Goal: Information Seeking & Learning: Learn about a topic

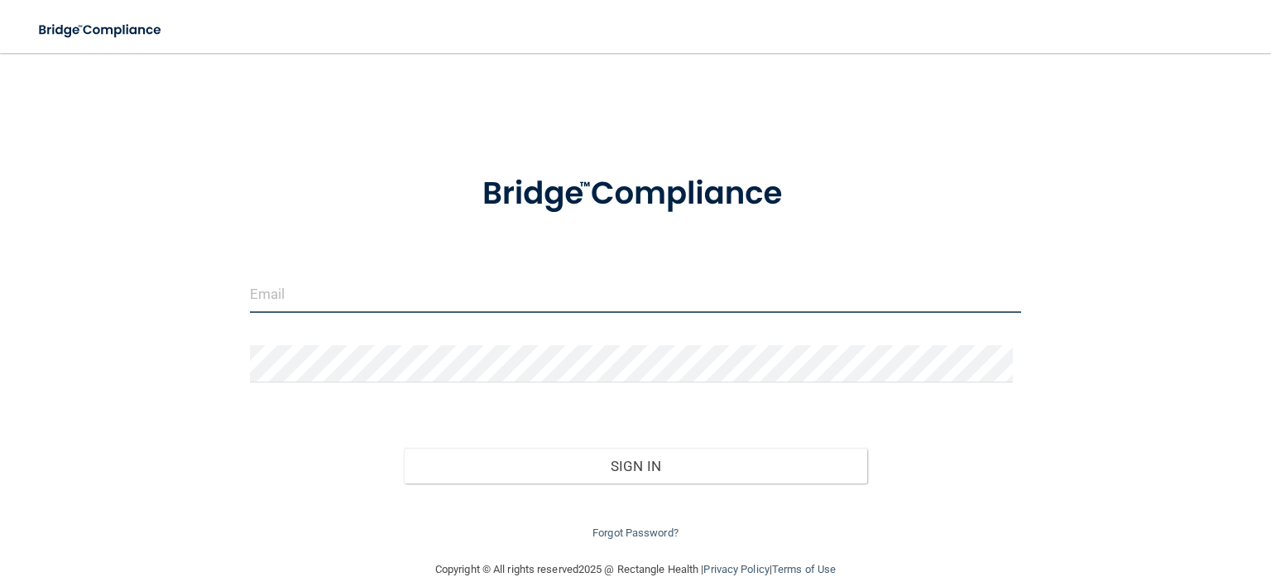
type input "[PERSON_NAME][EMAIL_ADDRESS][PERSON_NAME][DOMAIN_NAME]"
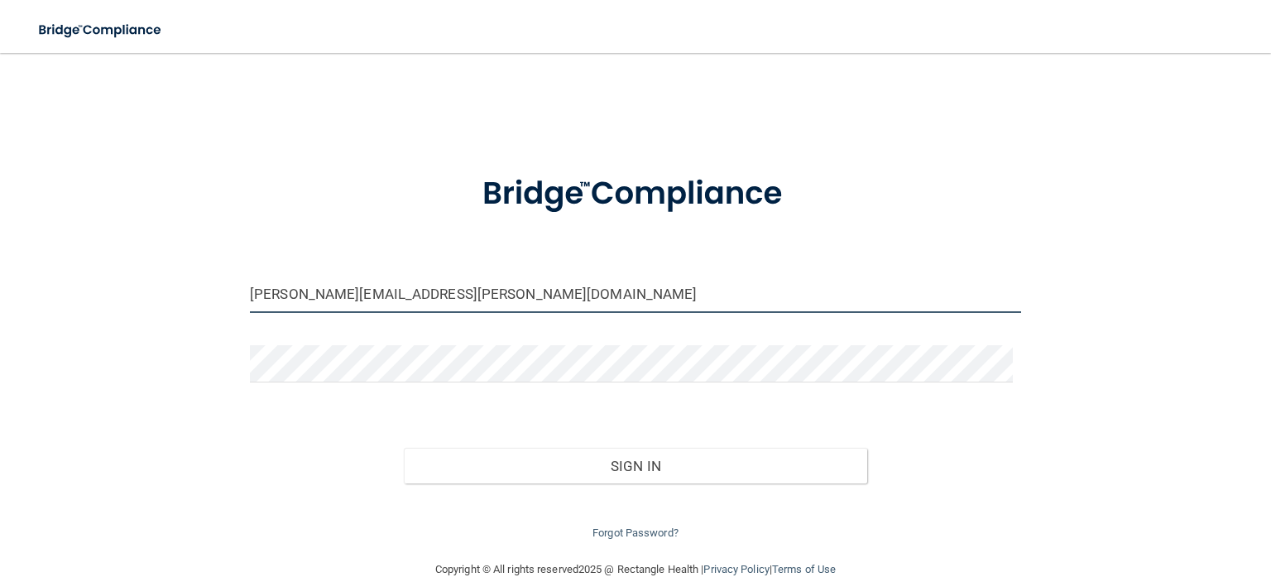
click at [420, 283] on input "[PERSON_NAME][EMAIL_ADDRESS][PERSON_NAME][DOMAIN_NAME]" at bounding box center [635, 294] width 771 height 37
drag, startPoint x: 308, startPoint y: 299, endPoint x: 156, endPoint y: 300, distance: 152.3
click at [156, 300] on div "[PERSON_NAME][EMAIL_ADDRESS][PERSON_NAME][DOMAIN_NAME] Invalid email/password. …" at bounding box center [635, 306] width 1205 height 473
type input "[EMAIL_ADDRESS][DOMAIN_NAME]"
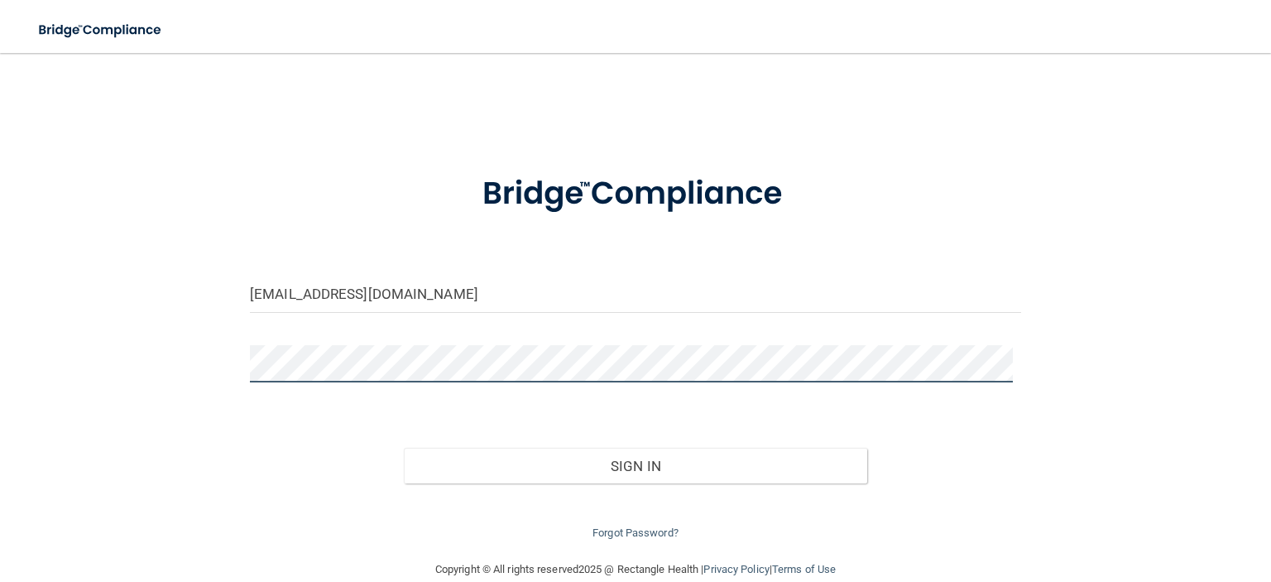
click at [212, 360] on div "[EMAIL_ADDRESS][DOMAIN_NAME] Invalid email/password. You don't have permission …" at bounding box center [635, 306] width 1205 height 473
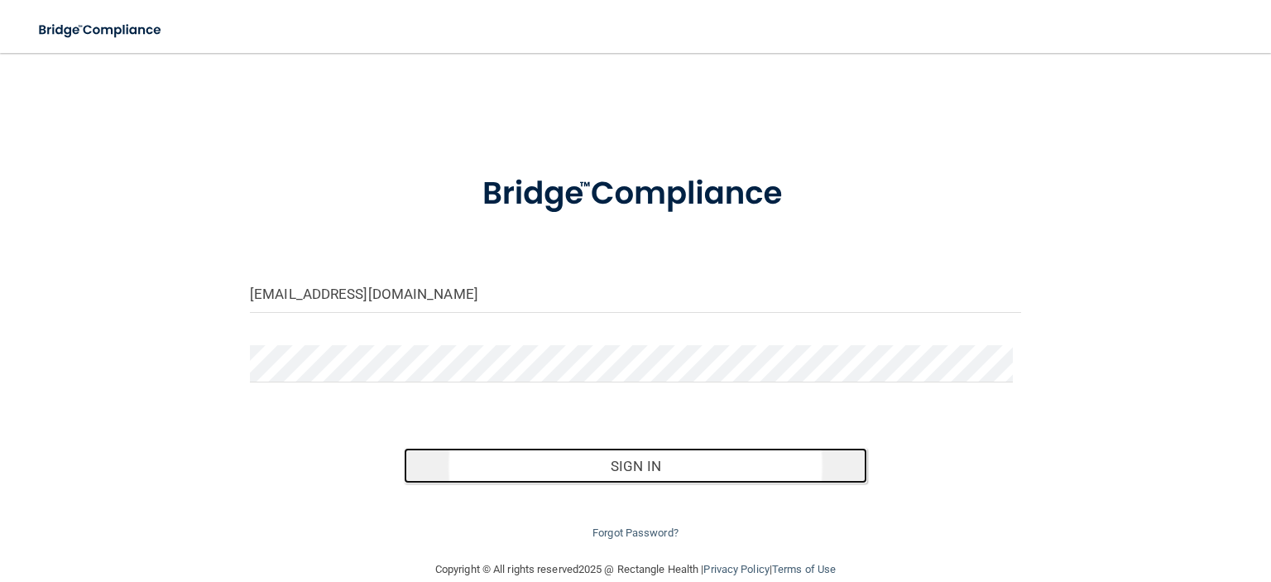
click at [691, 466] on button "Sign In" at bounding box center [635, 466] width 463 height 36
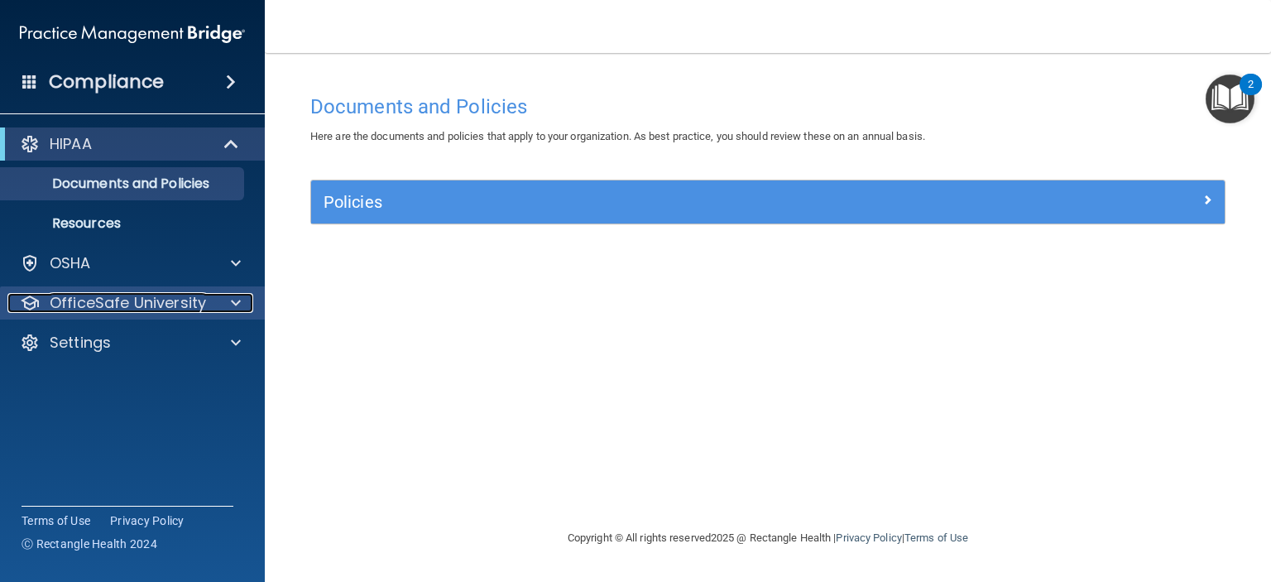
click at [213, 300] on div at bounding box center [233, 303] width 41 height 20
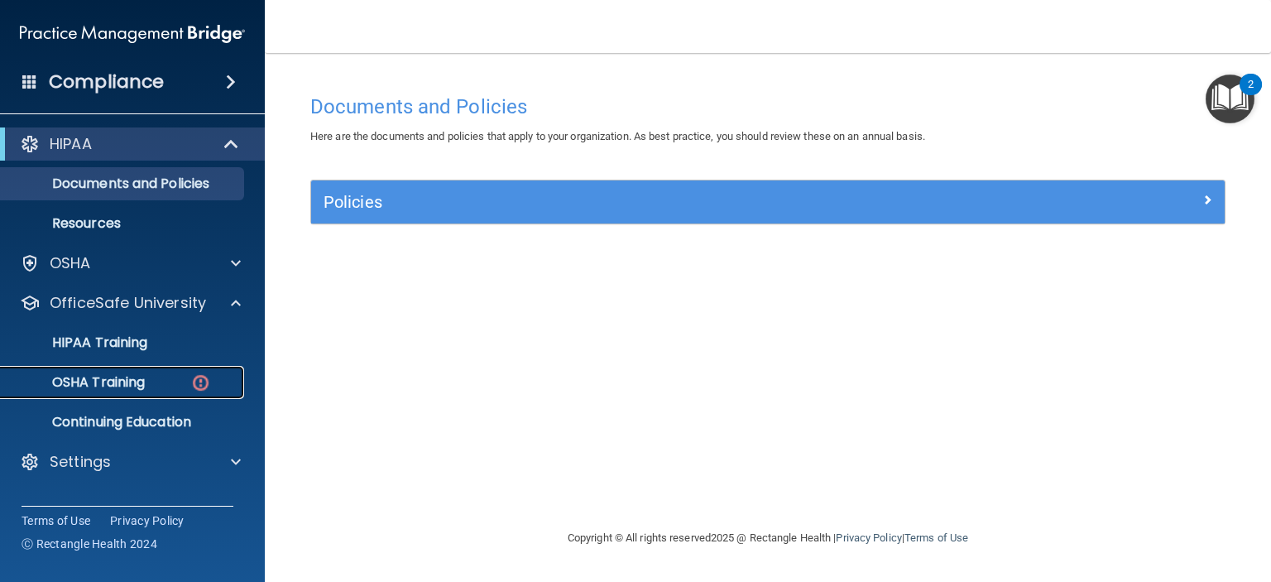
click at [108, 384] on p "OSHA Training" at bounding box center [78, 382] width 134 height 17
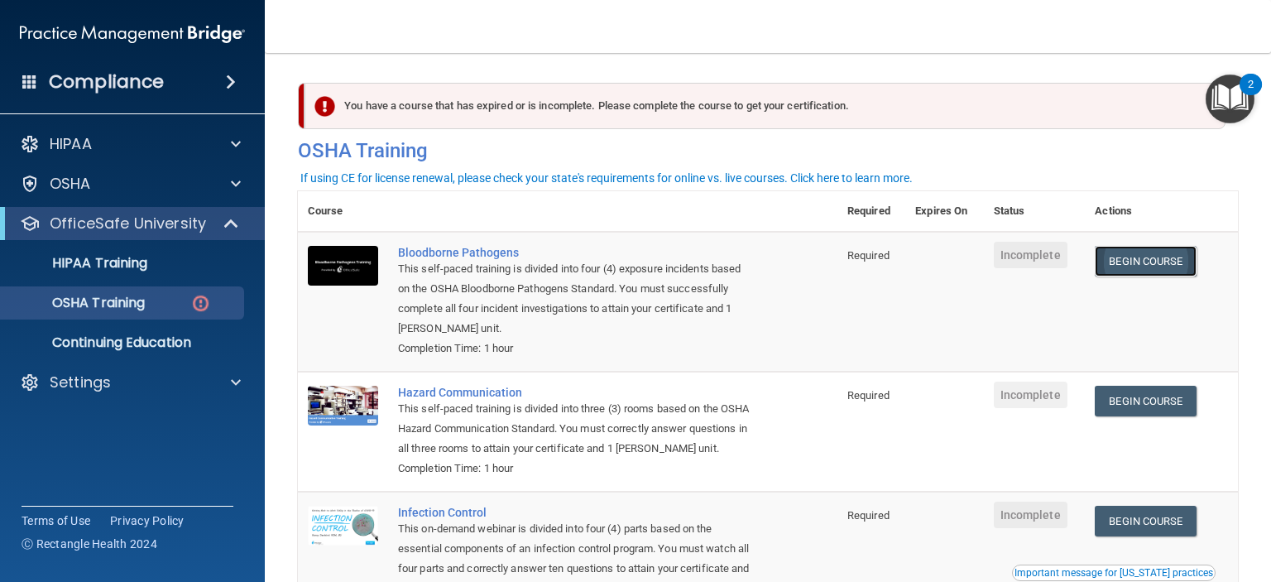
click at [1141, 267] on link "Begin Course" at bounding box center [1145, 261] width 101 height 31
click at [1239, 95] on img "Open Resource Center, 2 new notifications" at bounding box center [1230, 98] width 49 height 49
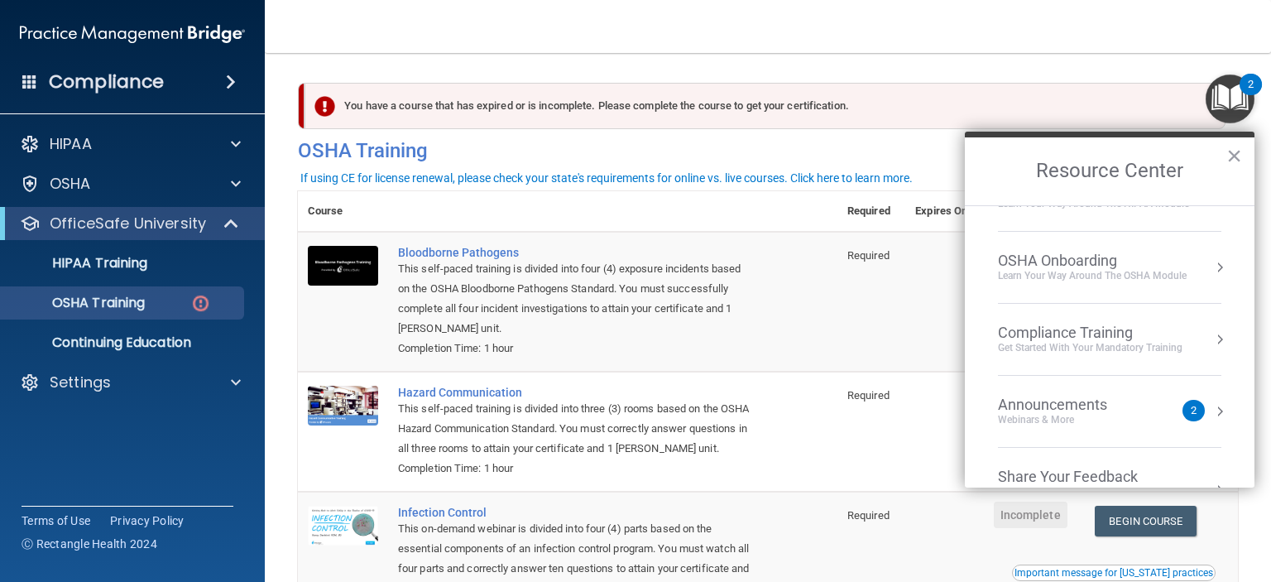
scroll to position [90, 0]
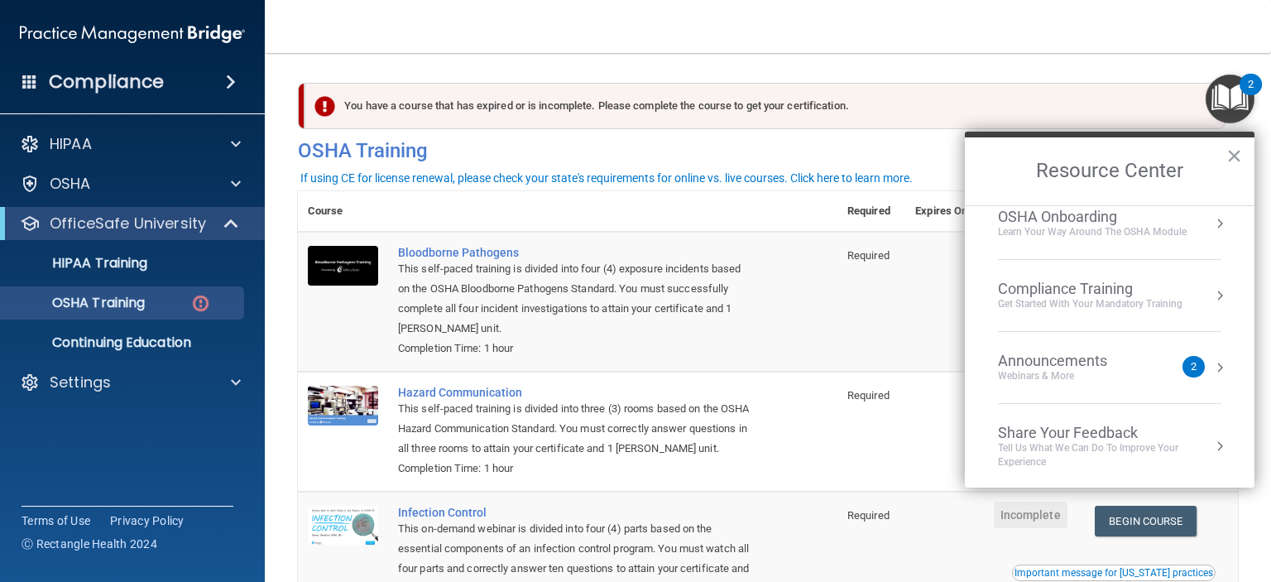
click at [1122, 382] on li "Announcements Webinars & More 2" at bounding box center [1109, 368] width 223 height 72
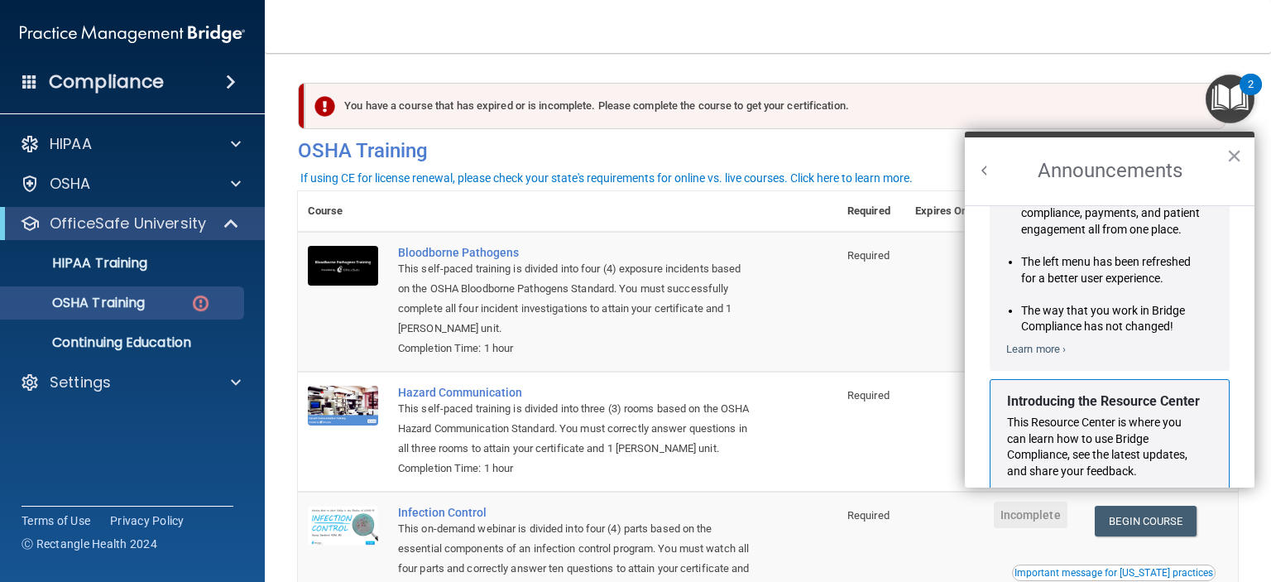
scroll to position [271, 0]
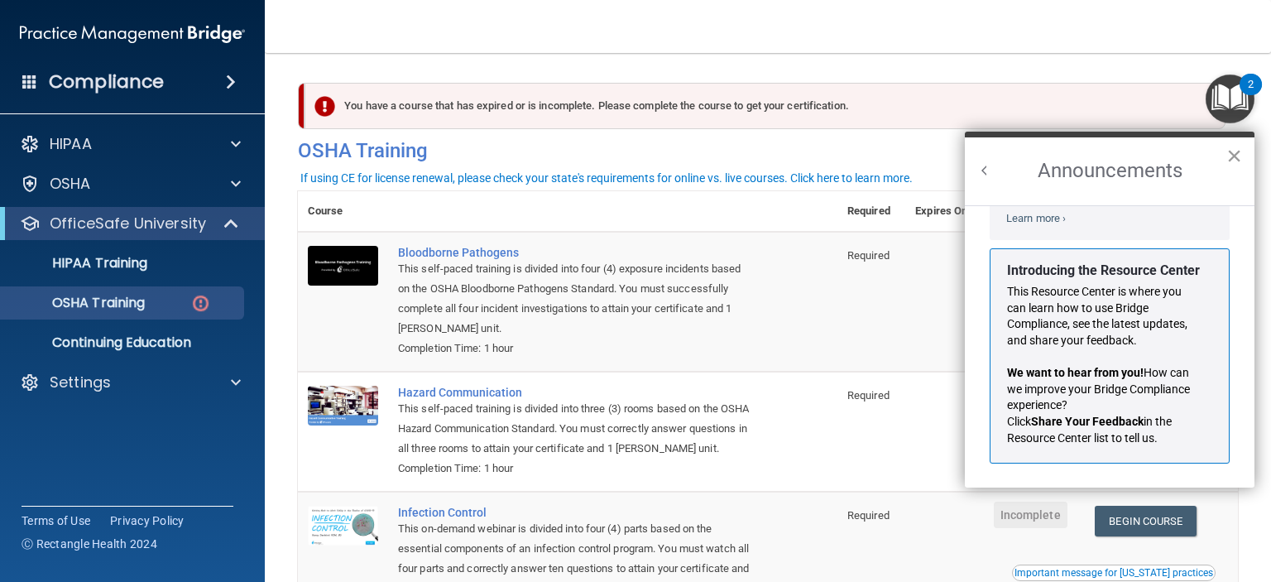
click at [1242, 153] on button "×" at bounding box center [1235, 155] width 16 height 26
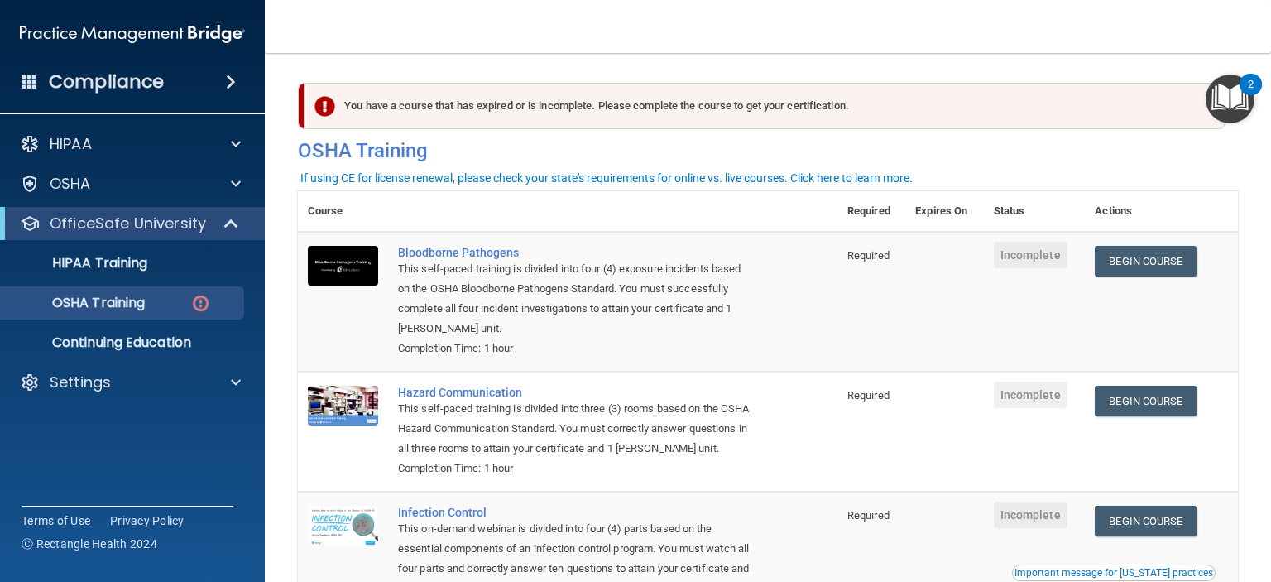
click at [1237, 91] on img "Open Resource Center, 2 new notifications" at bounding box center [1230, 98] width 49 height 49
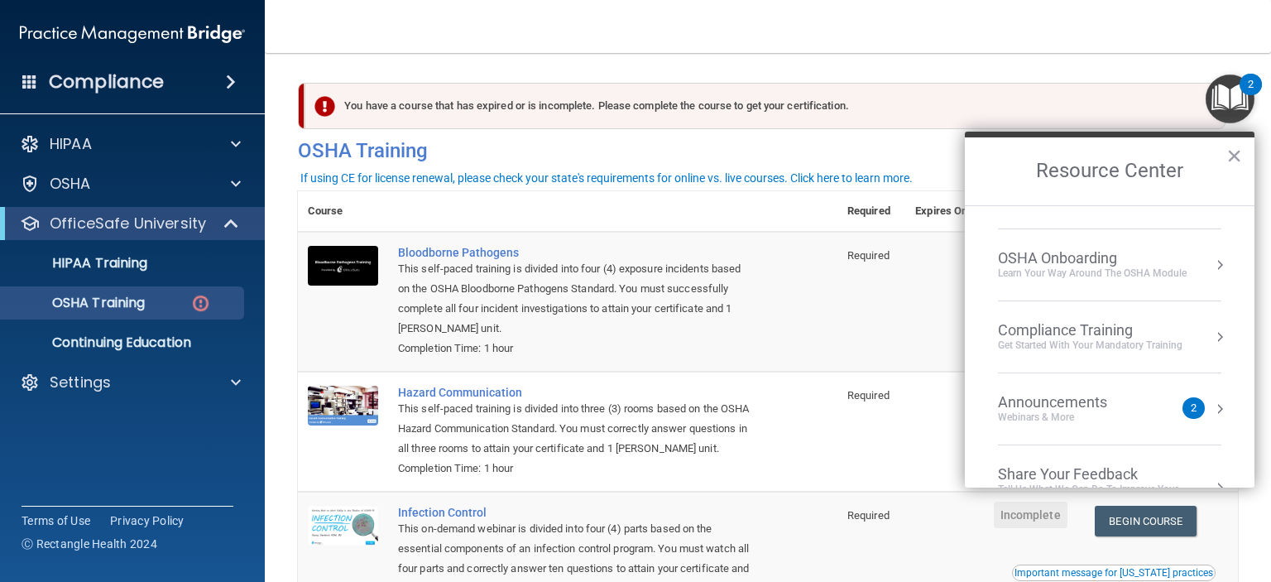
scroll to position [90, 0]
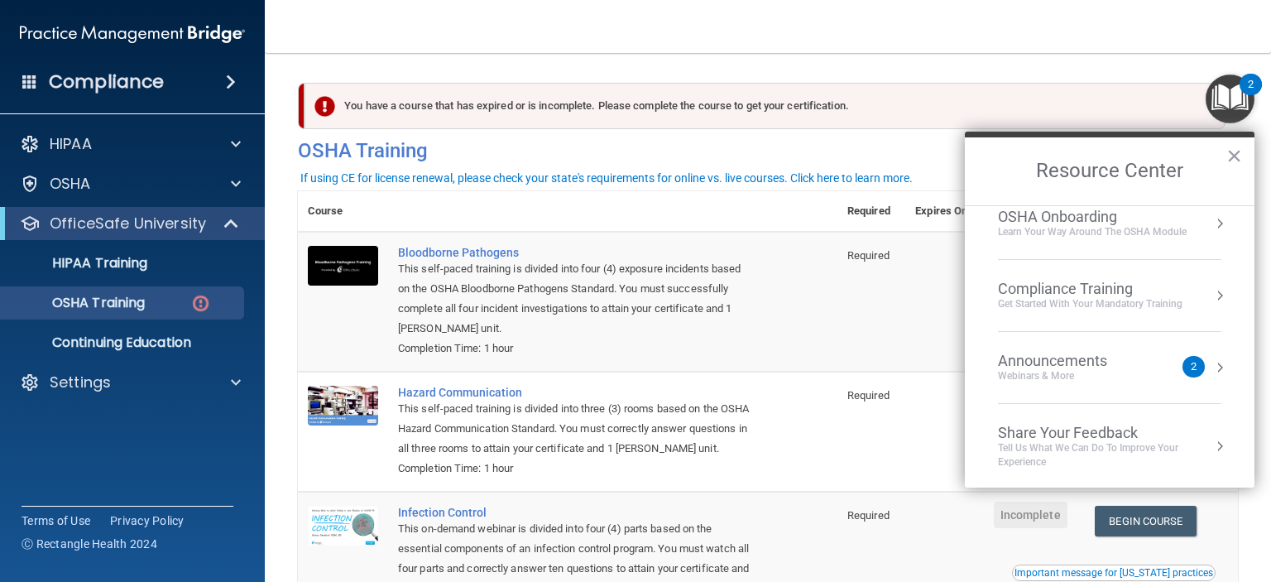
click at [1212, 366] on button "Resource Center" at bounding box center [1220, 367] width 17 height 17
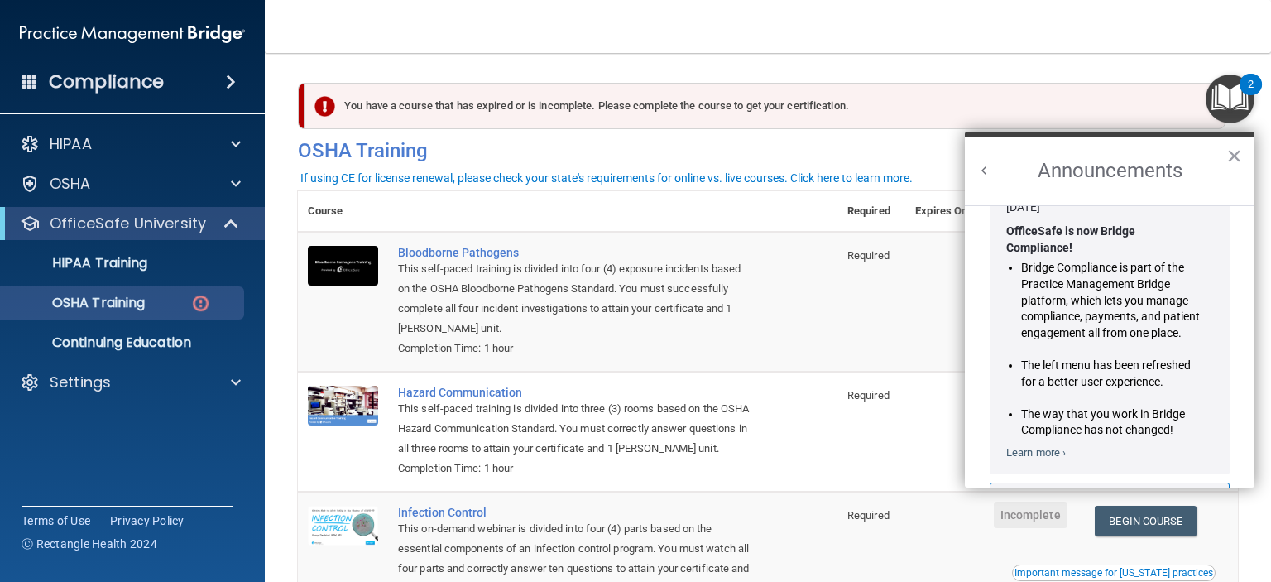
scroll to position [0, 0]
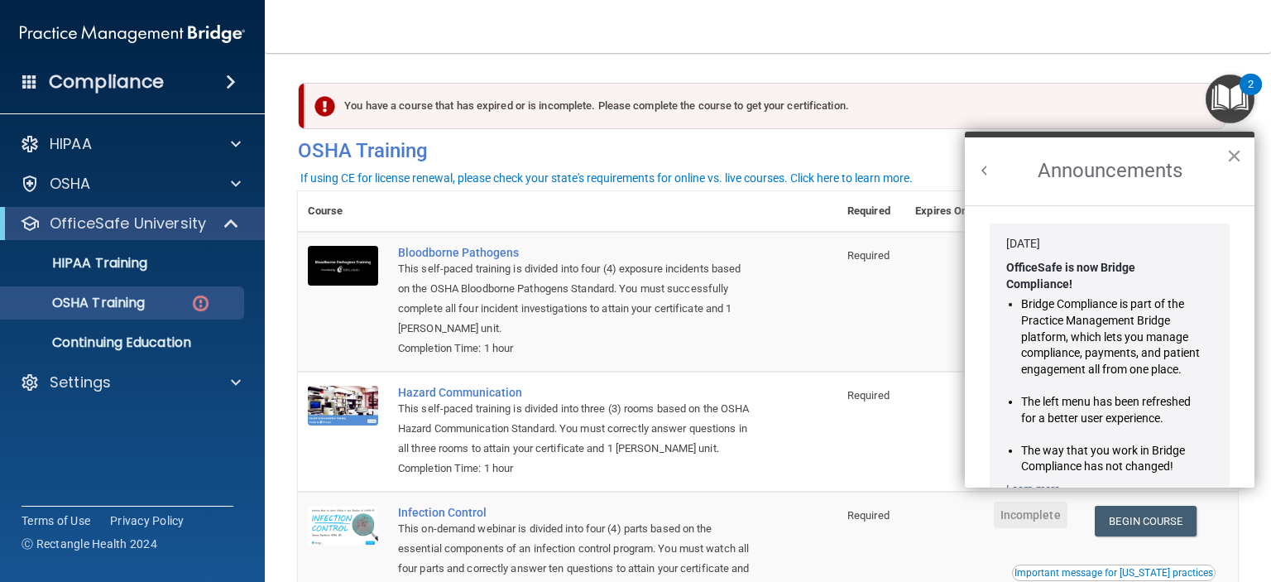
click at [1241, 148] on button "×" at bounding box center [1235, 155] width 16 height 26
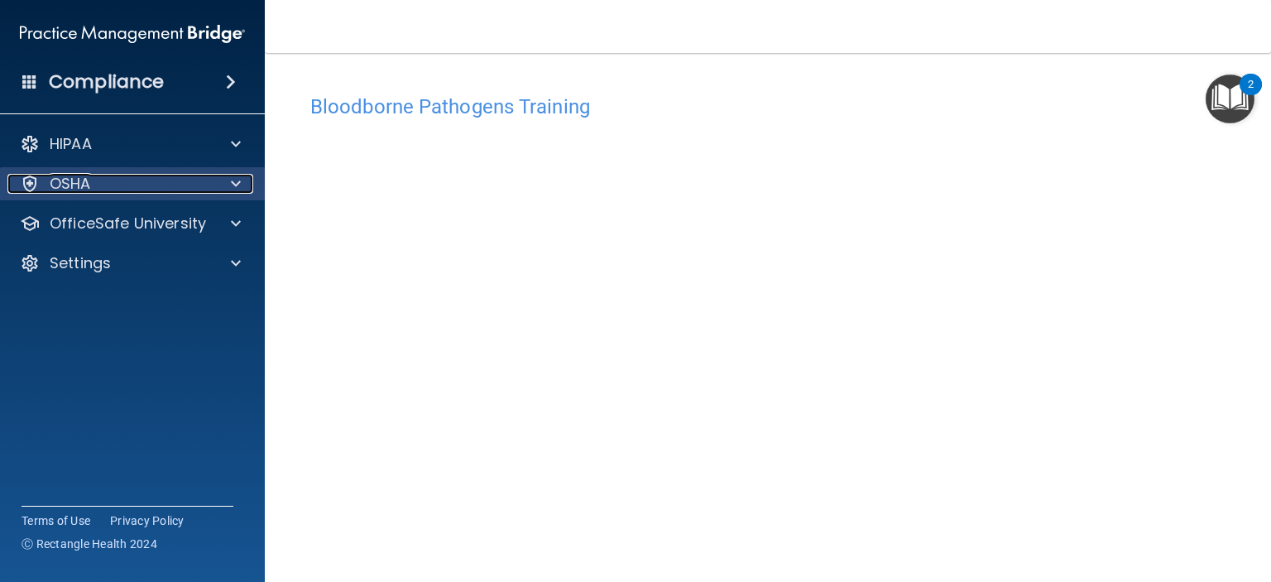
click at [148, 181] on div "OSHA" at bounding box center [109, 184] width 205 height 20
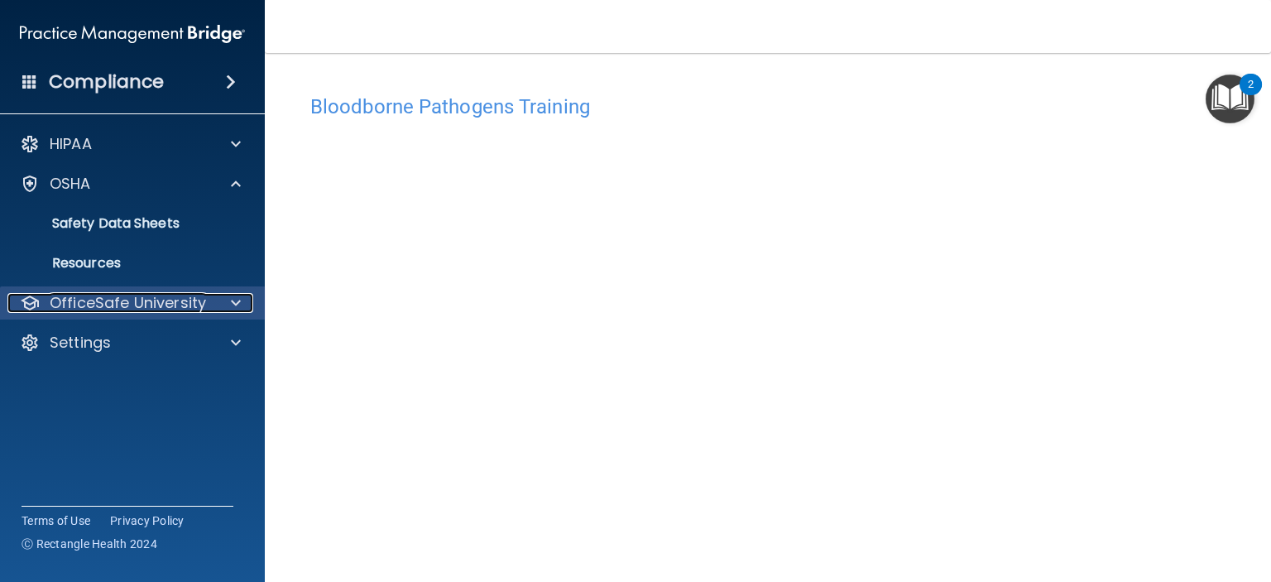
click at [148, 303] on p "OfficeSafe University" at bounding box center [128, 303] width 156 height 20
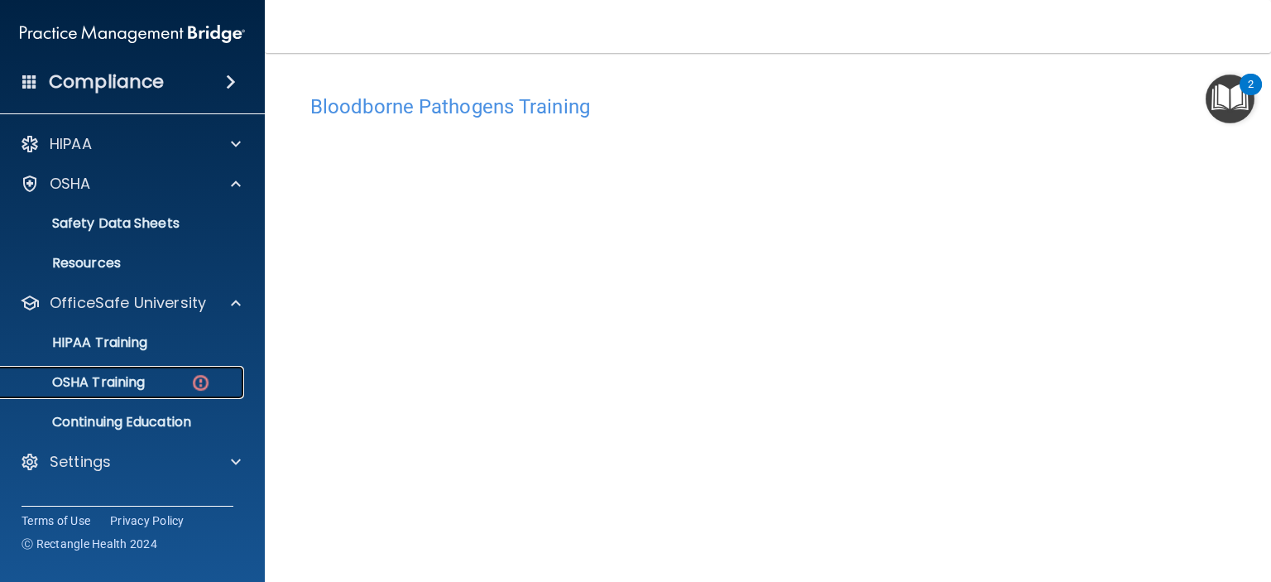
click at [113, 387] on p "OSHA Training" at bounding box center [78, 382] width 134 height 17
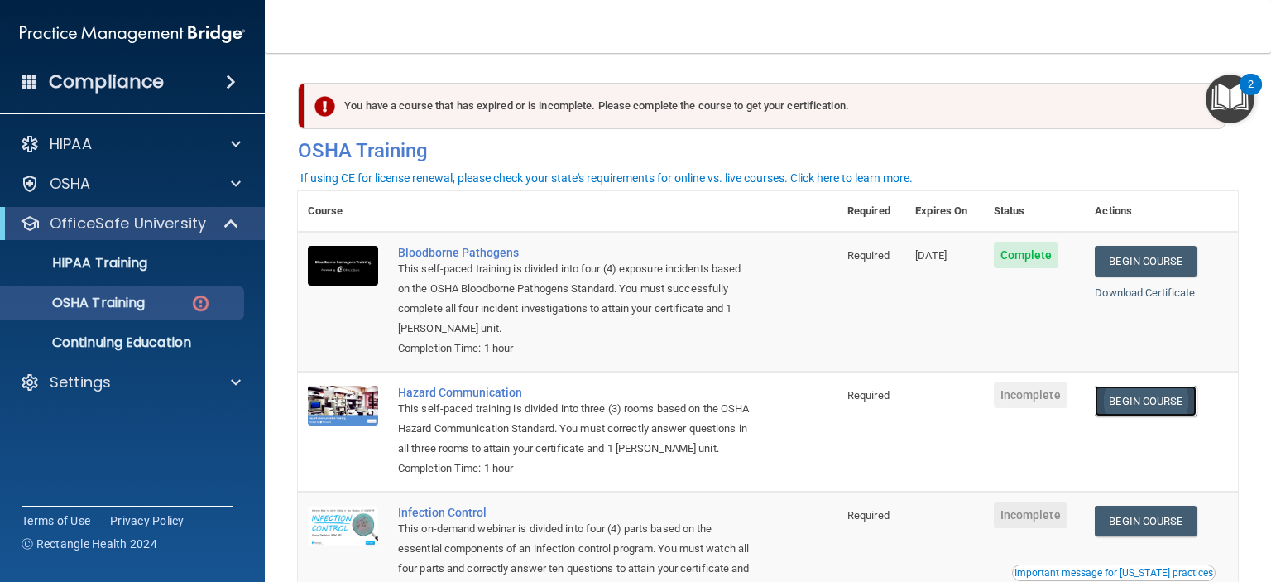
click at [1136, 406] on link "Begin Course" at bounding box center [1145, 401] width 101 height 31
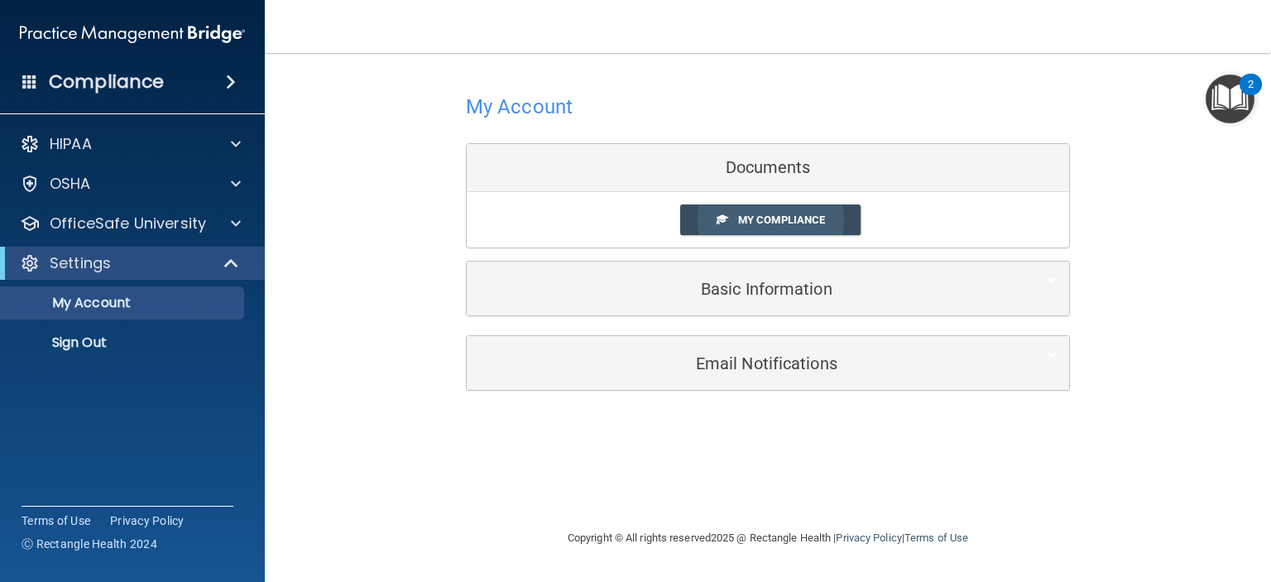
click at [775, 217] on span "My Compliance" at bounding box center [781, 220] width 87 height 12
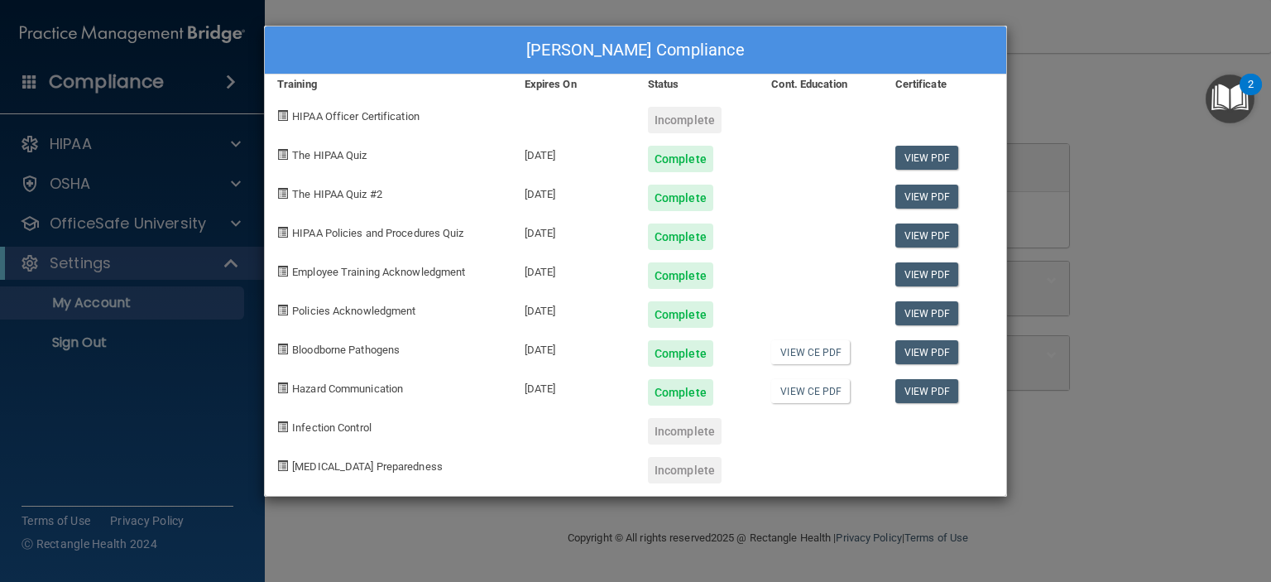
click at [1121, 164] on div "Erin Lynn's Compliance Training Expires On Status Cont. Education Certificate H…" at bounding box center [635, 291] width 1271 height 582
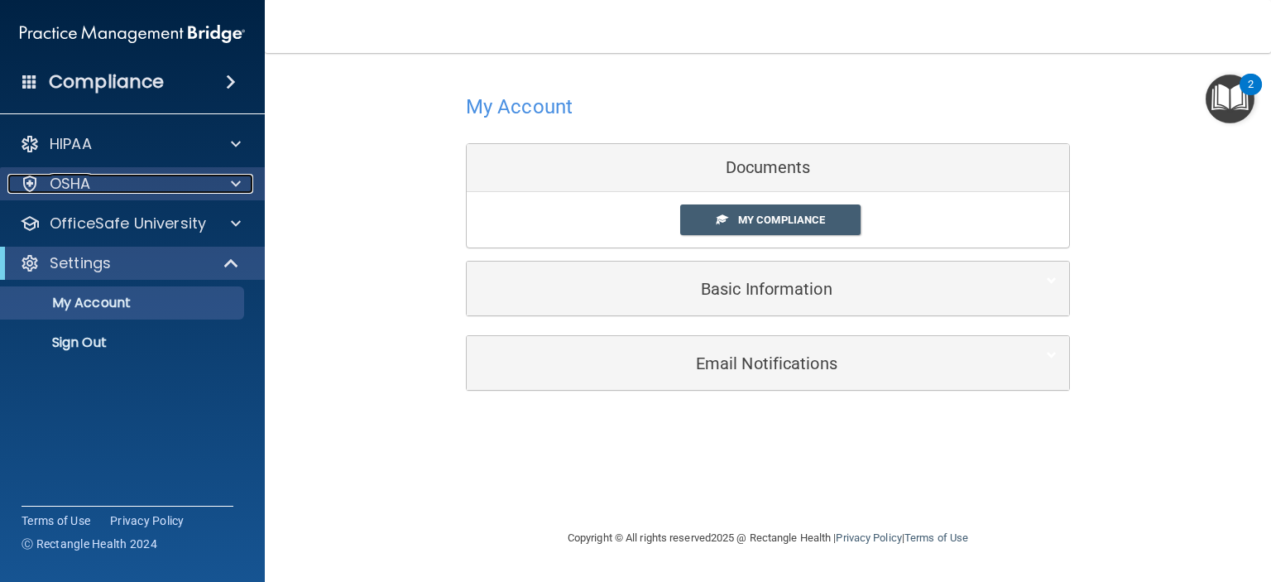
click at [86, 185] on p "OSHA" at bounding box center [70, 184] width 41 height 20
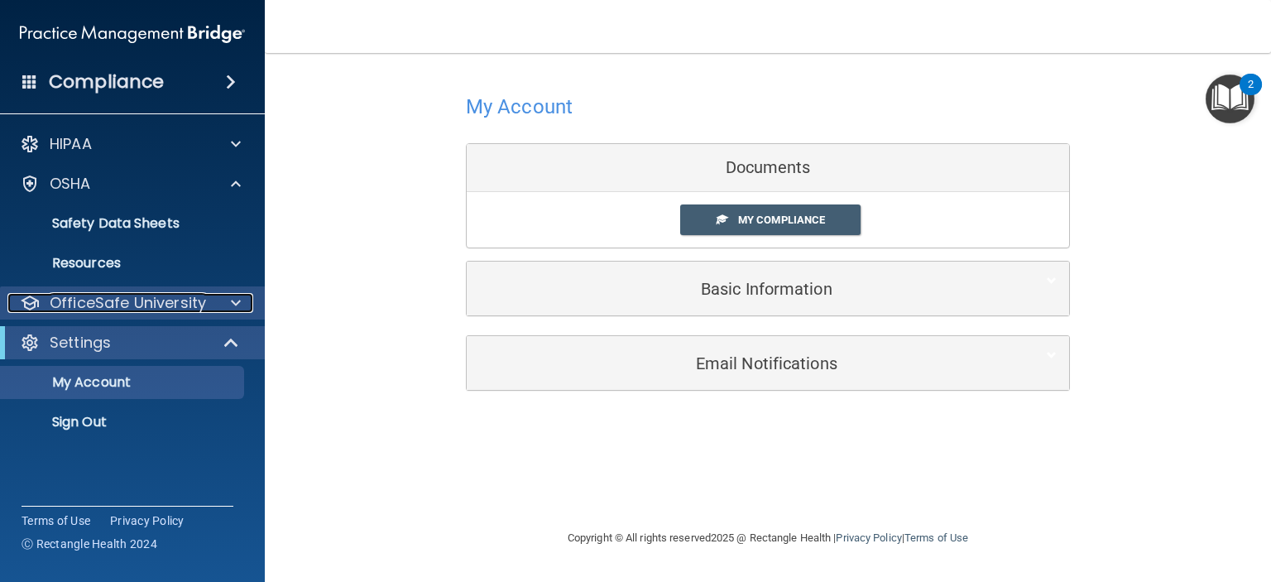
click at [99, 310] on p "OfficeSafe University" at bounding box center [128, 303] width 156 height 20
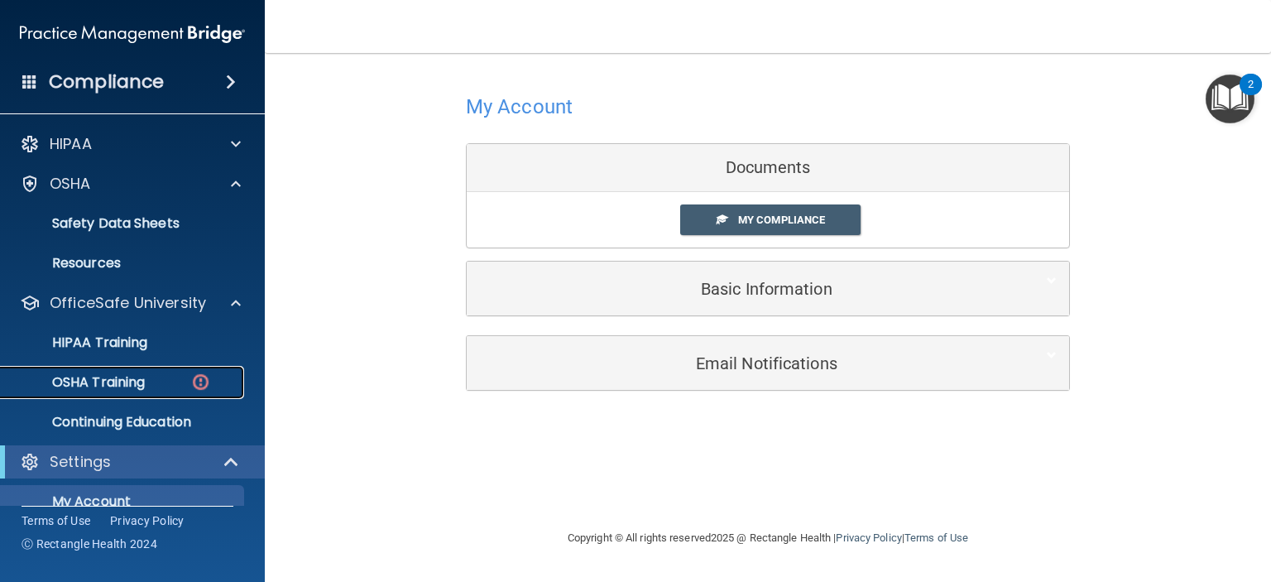
click at [97, 387] on p "OSHA Training" at bounding box center [78, 382] width 134 height 17
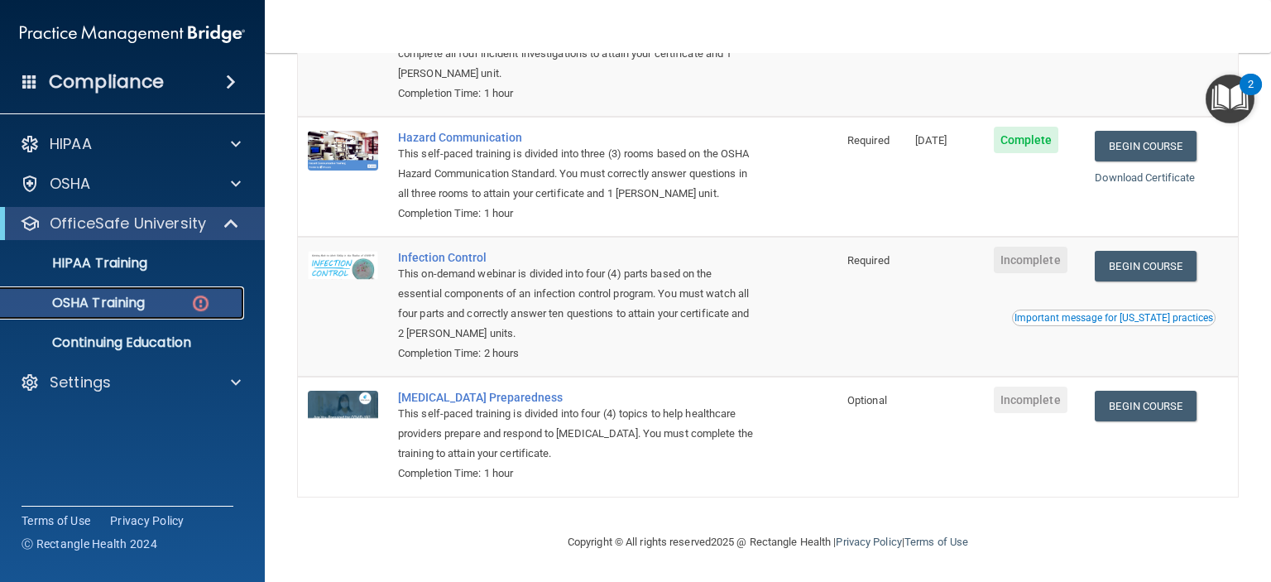
scroll to position [277, 0]
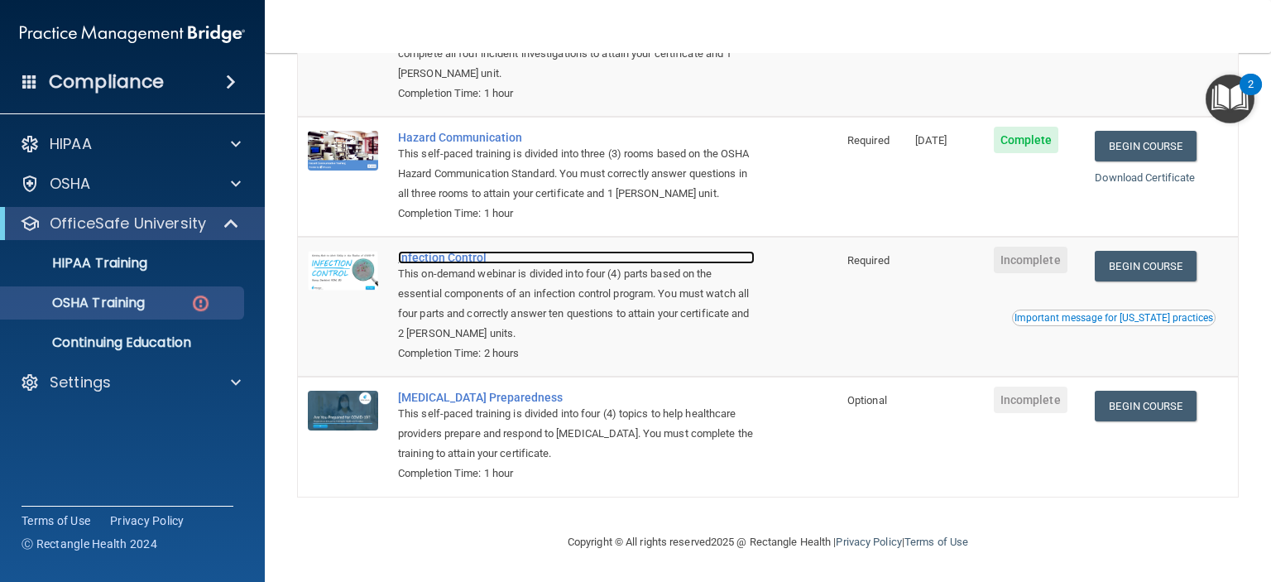
click at [464, 257] on div "Infection Control" at bounding box center [576, 257] width 357 height 13
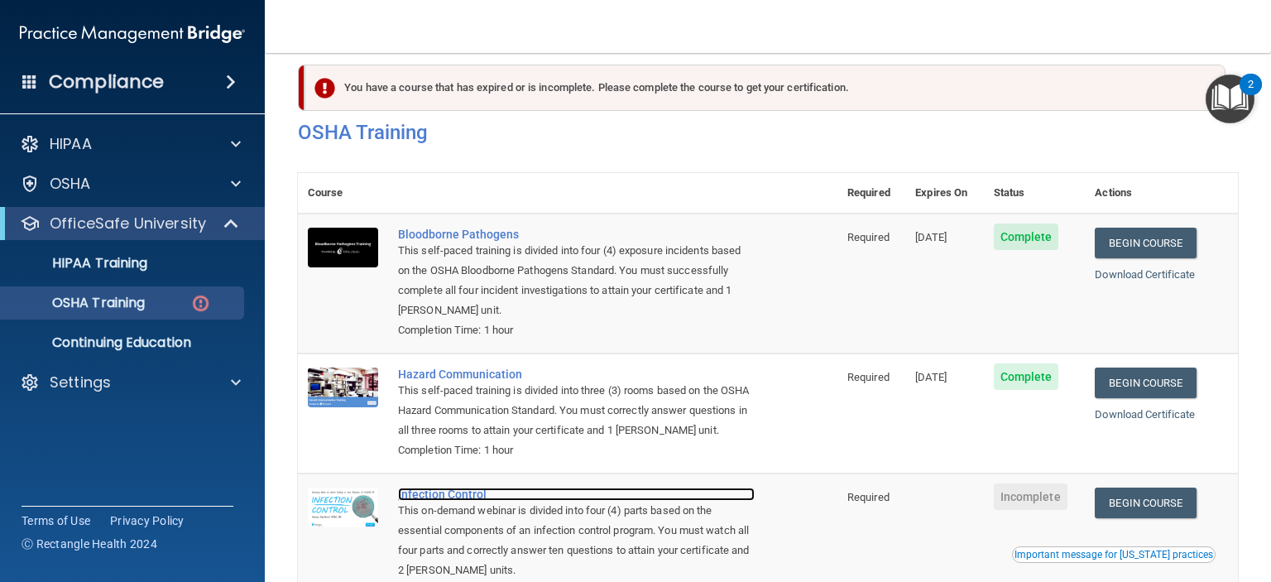
scroll to position [0, 0]
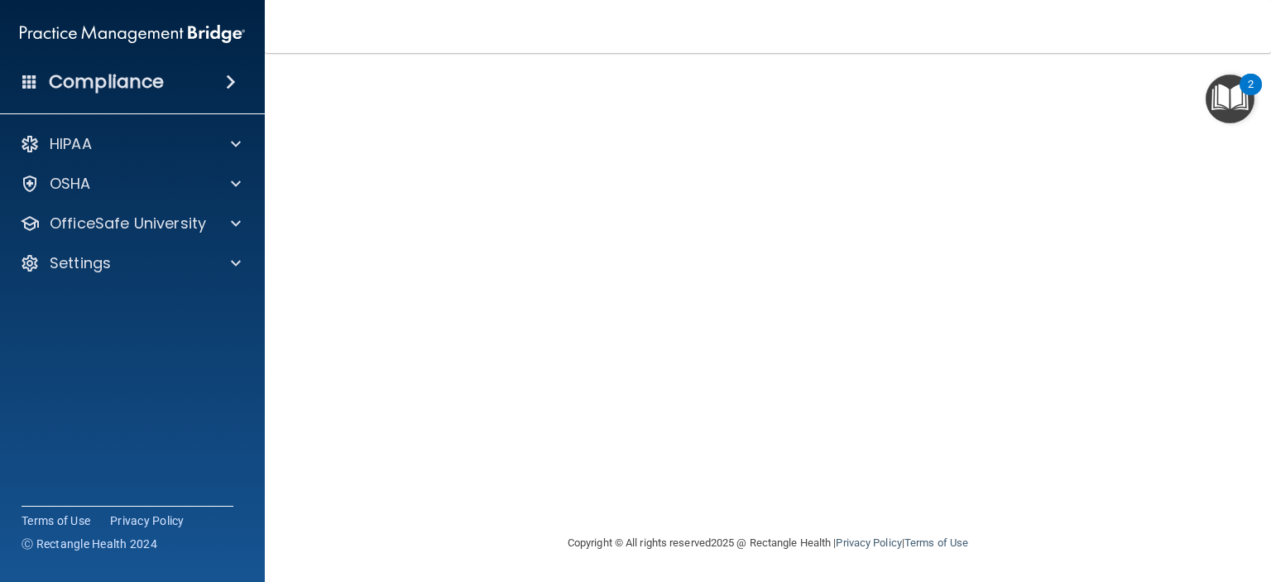
scroll to position [43, 0]
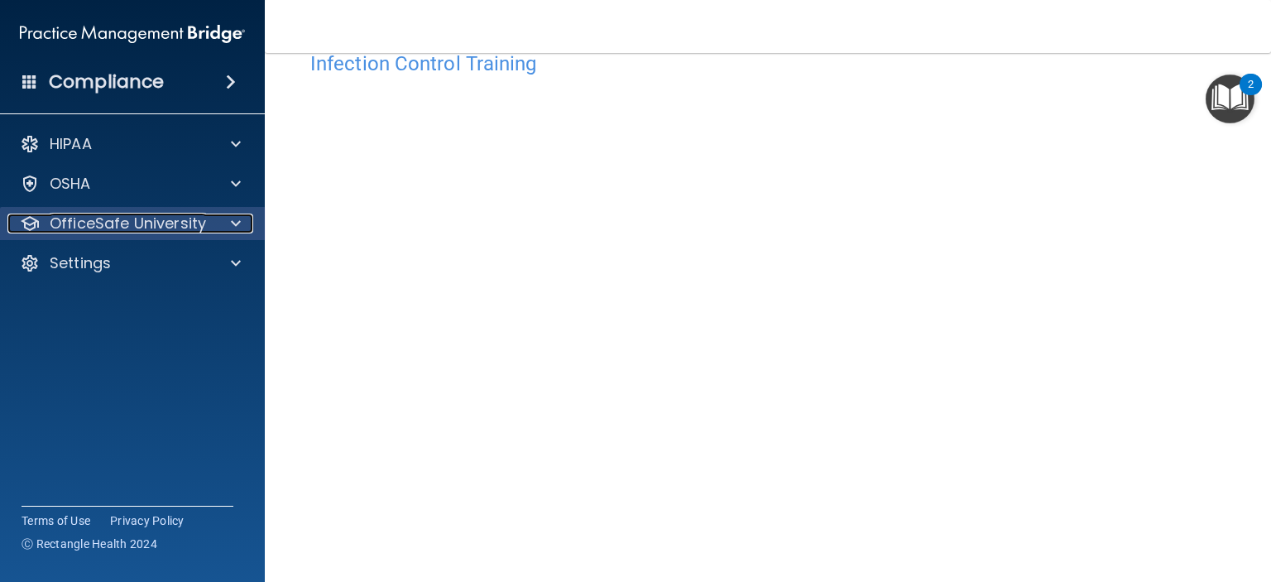
click at [135, 231] on p "OfficeSafe University" at bounding box center [128, 224] width 156 height 20
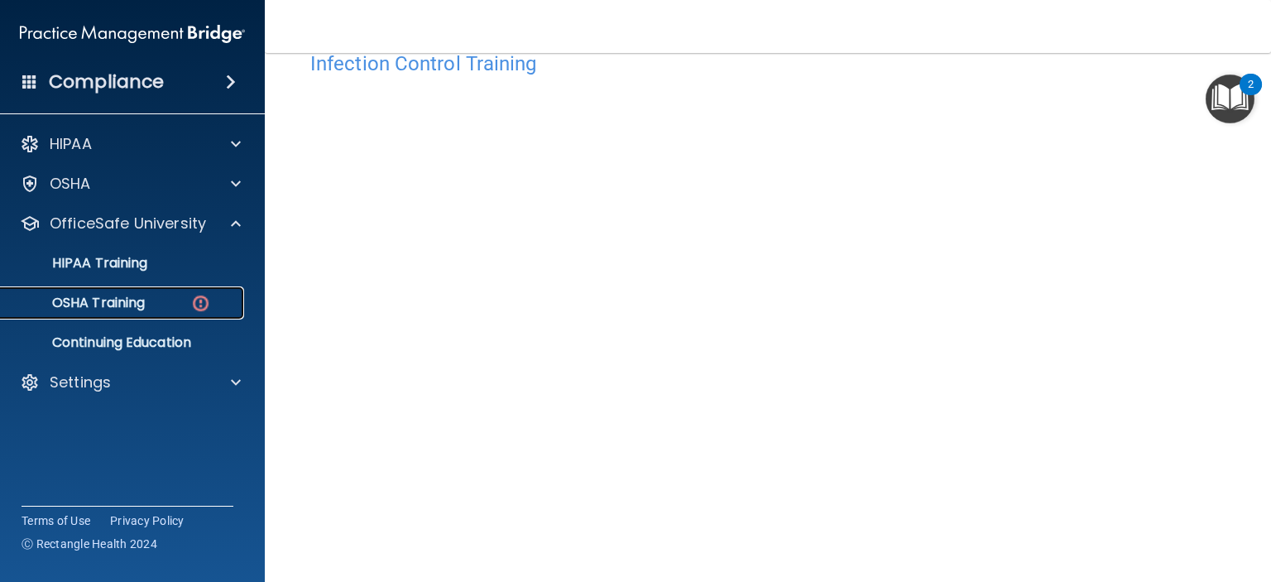
click at [127, 304] on p "OSHA Training" at bounding box center [78, 303] width 134 height 17
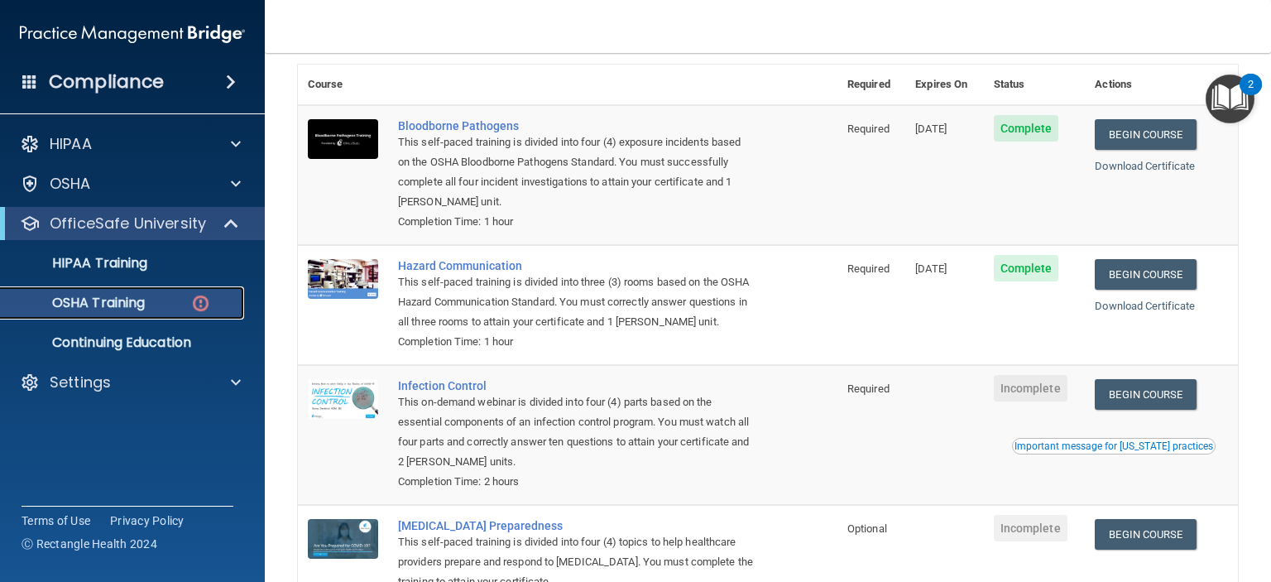
scroll to position [112, 0]
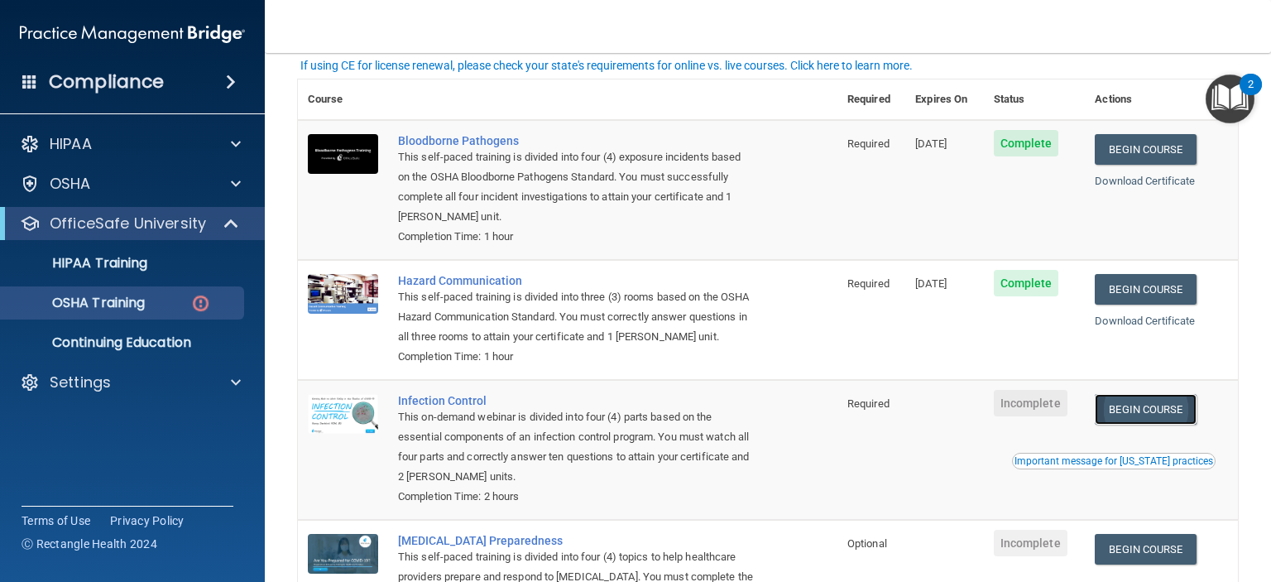
click at [1143, 425] on link "Begin Course" at bounding box center [1145, 409] width 101 height 31
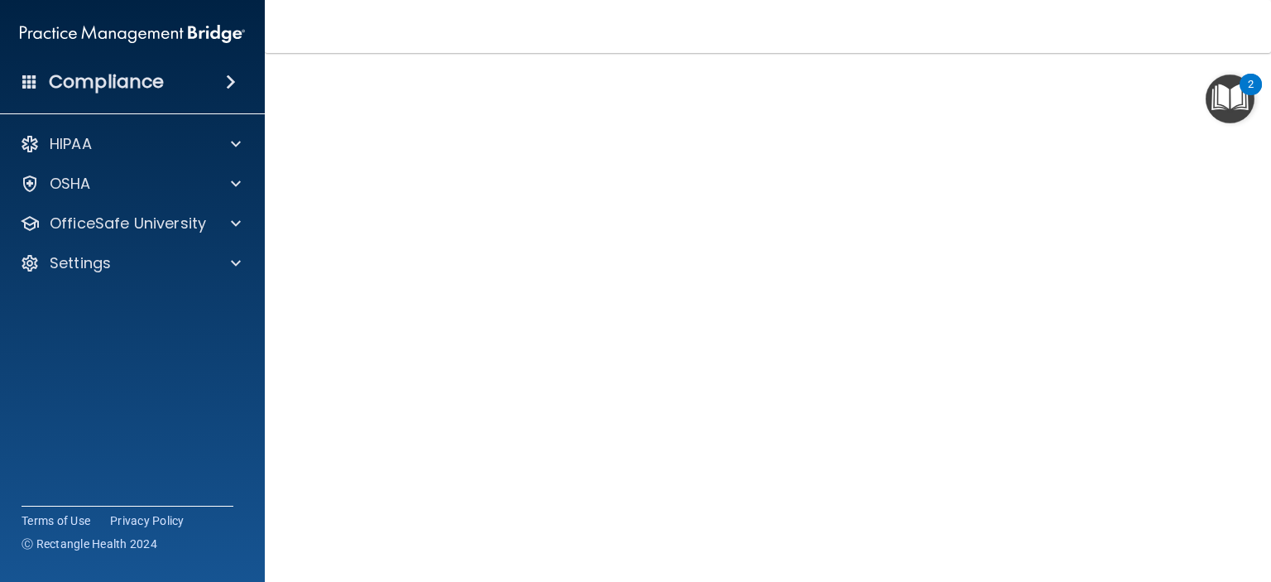
scroll to position [43, 0]
click at [1222, 101] on img "Open Resource Center, 2 new notifications" at bounding box center [1230, 98] width 49 height 49
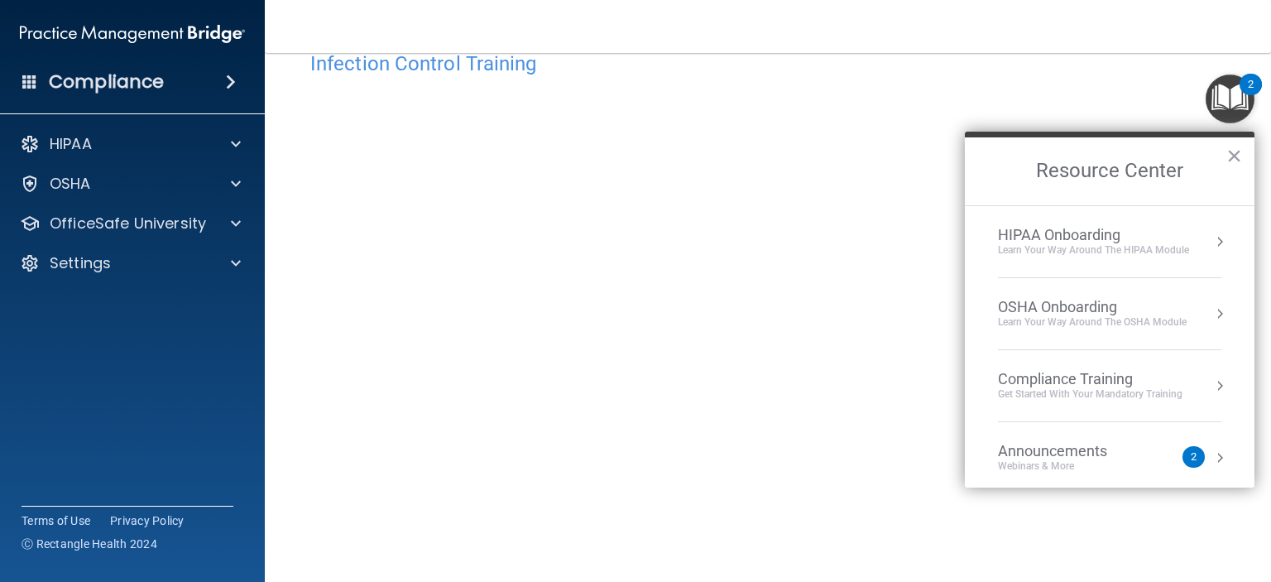
click at [1191, 457] on div "2" at bounding box center [1194, 457] width 6 height 0
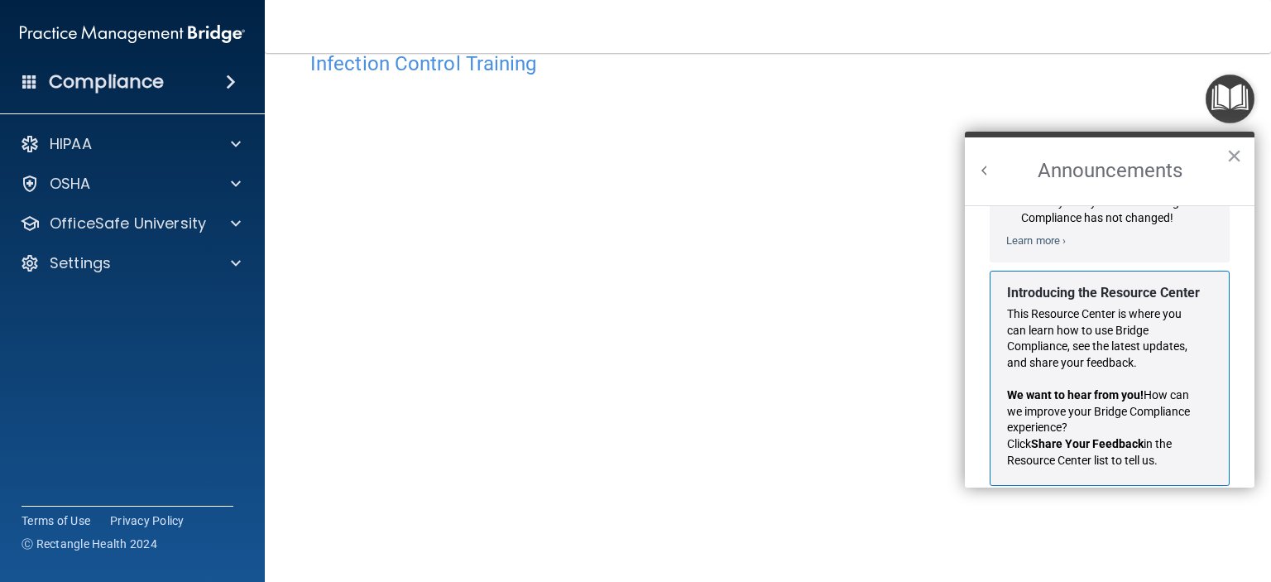
scroll to position [271, 0]
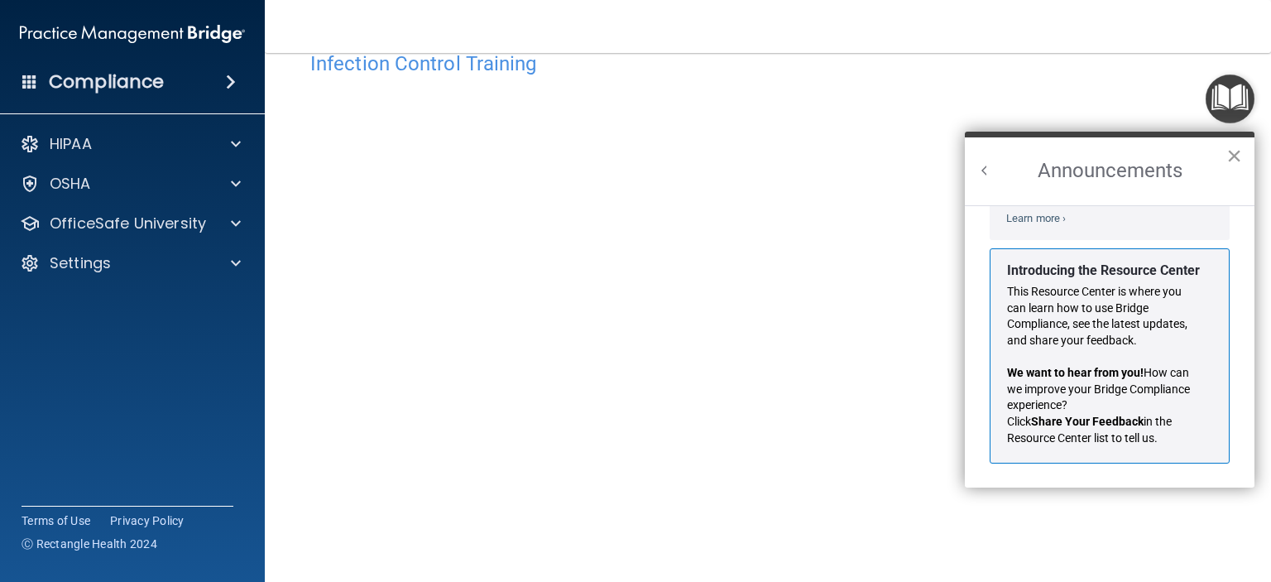
click at [1232, 151] on button "×" at bounding box center [1235, 155] width 16 height 26
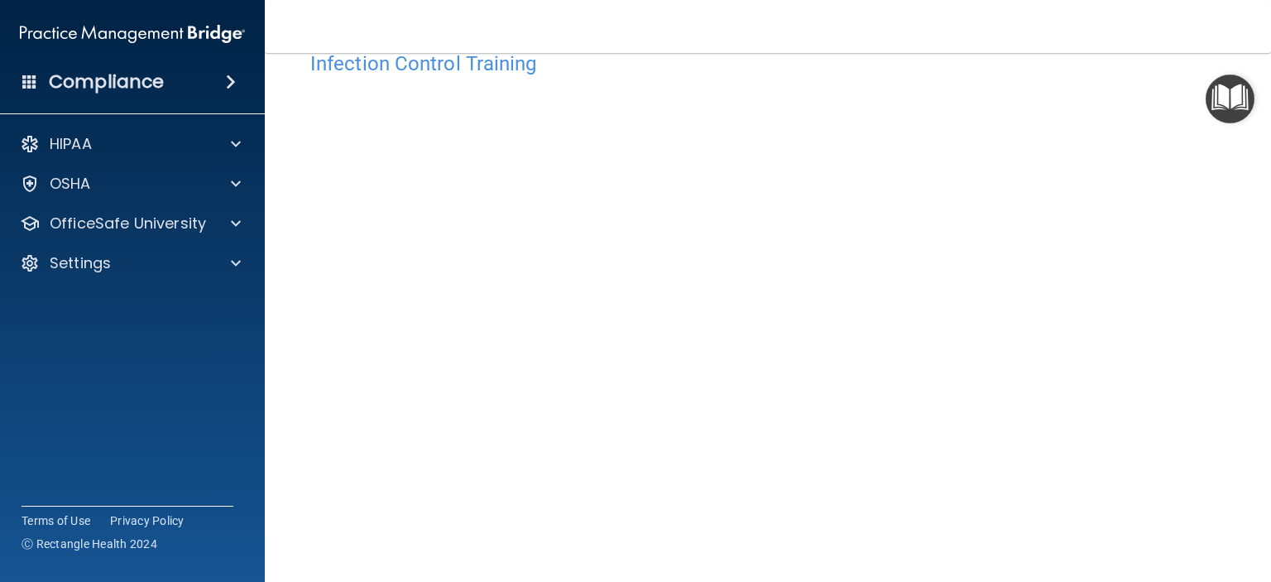
scroll to position [126, 0]
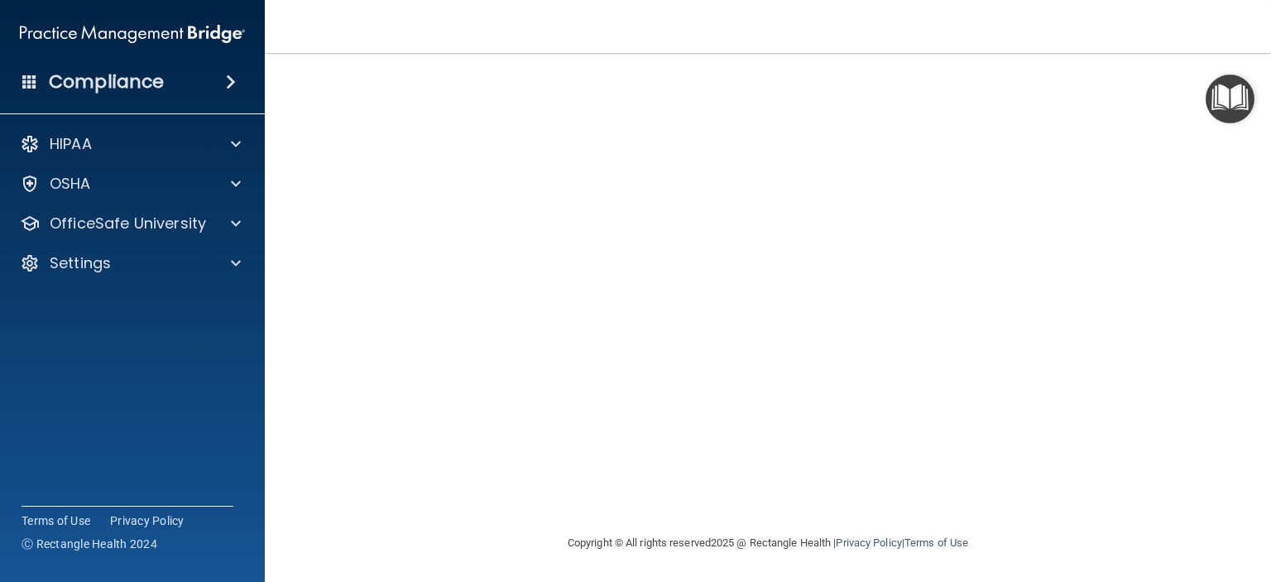
click at [1185, 425] on div "Infection Control Training This course doesn’t expire until . Are you sure you …" at bounding box center [768, 246] width 940 height 573
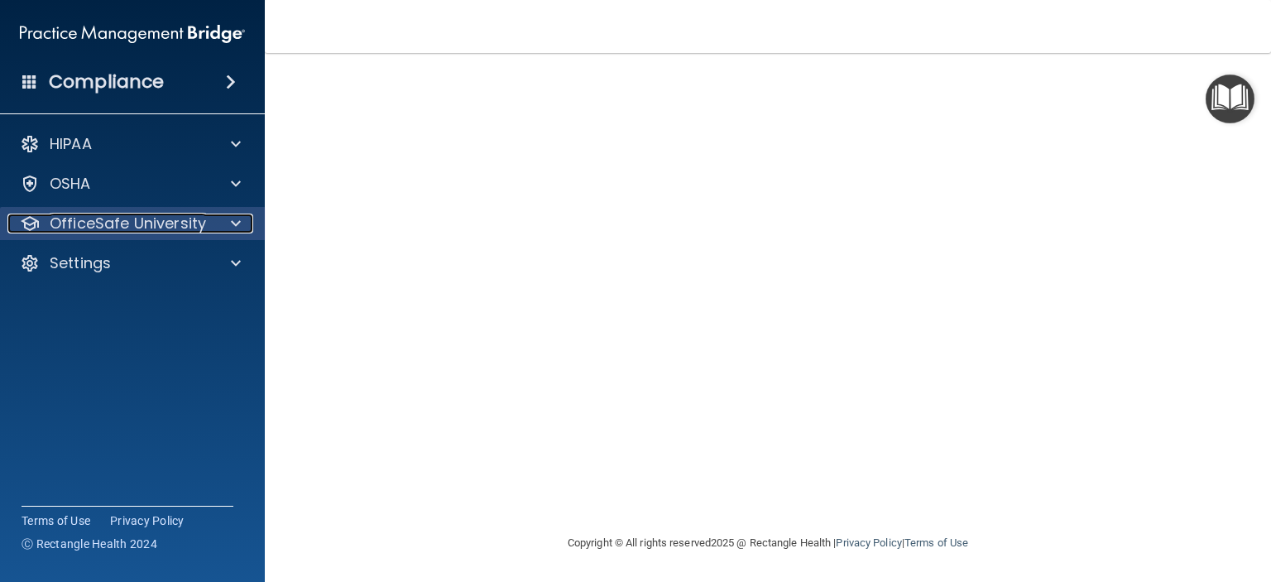
click at [109, 228] on p "OfficeSafe University" at bounding box center [128, 224] width 156 height 20
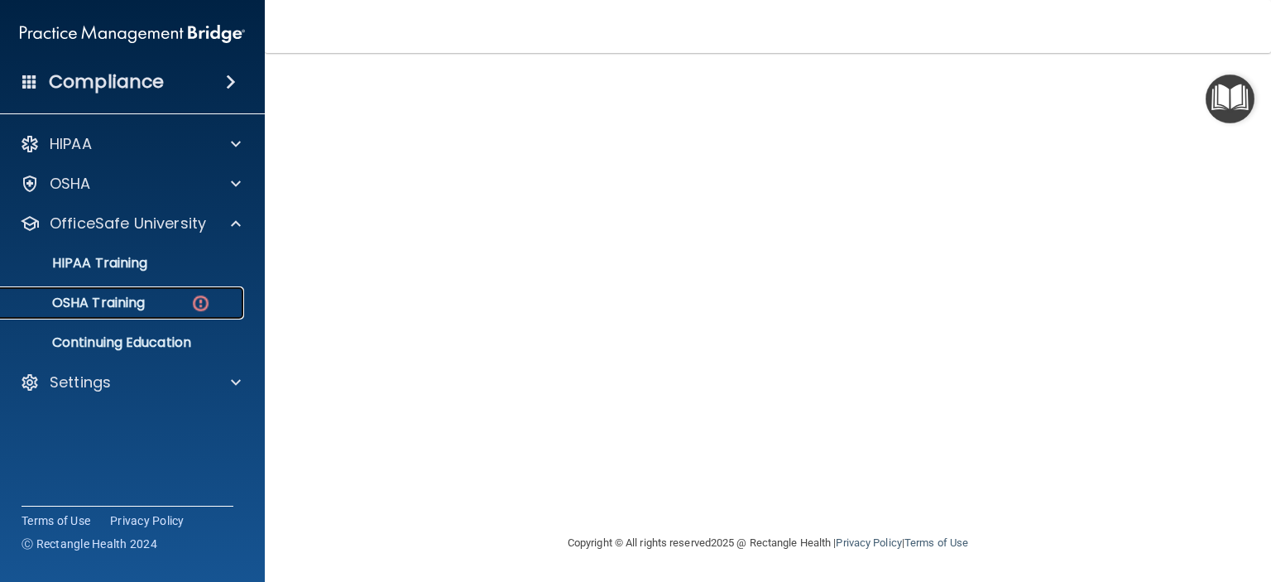
click at [103, 307] on p "OSHA Training" at bounding box center [78, 303] width 134 height 17
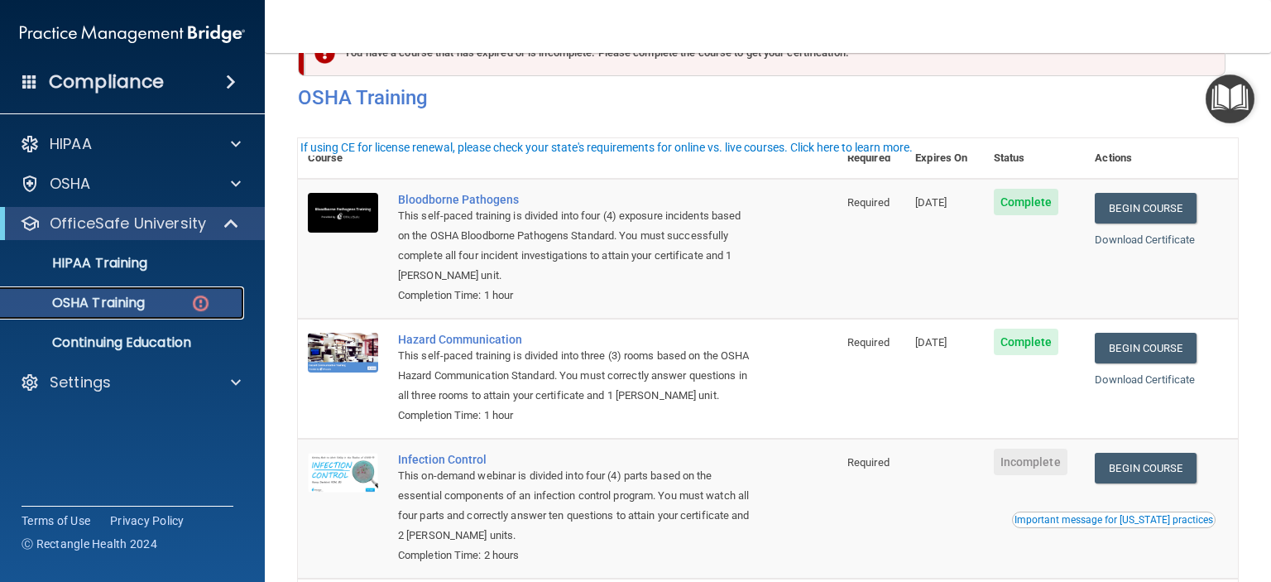
scroll to position [83, 0]
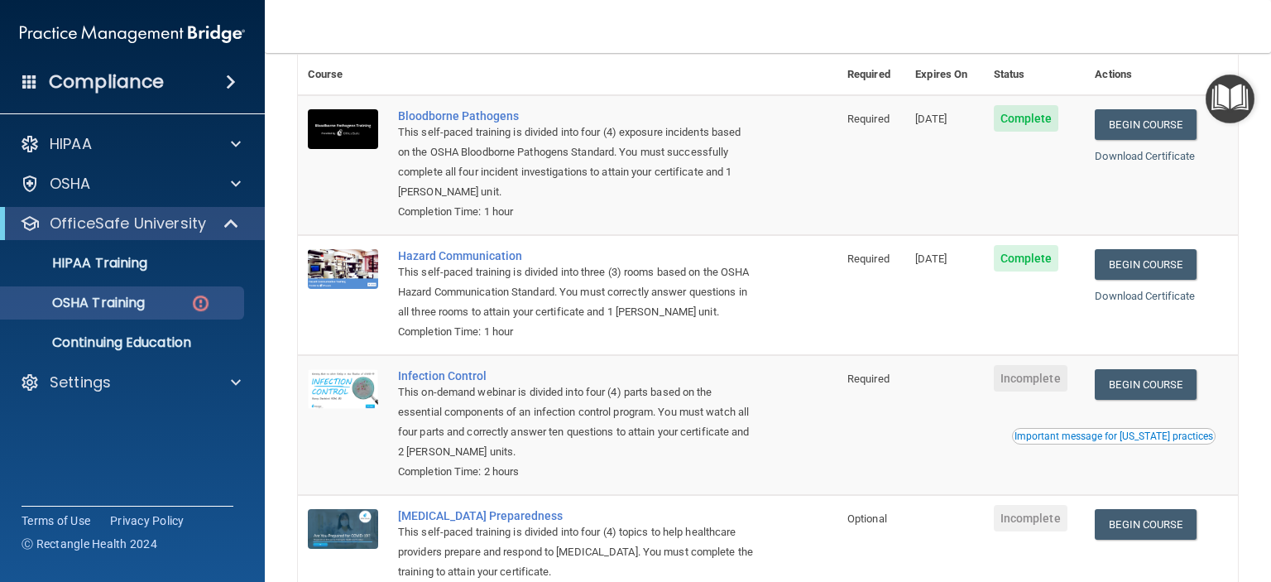
scroll to position [83, 0]
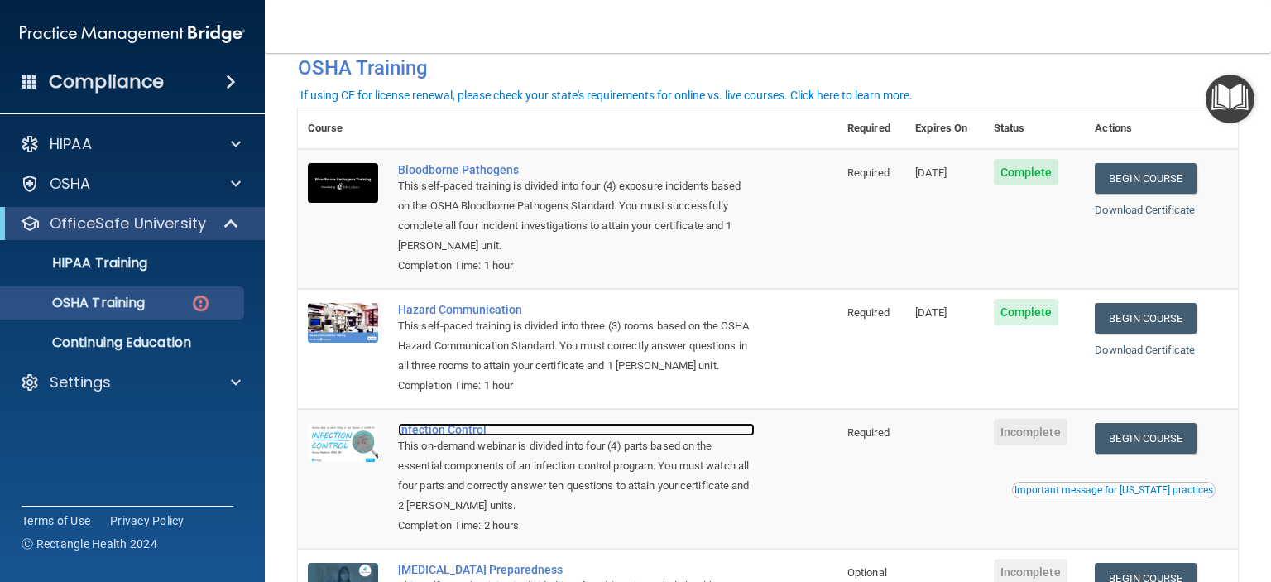
click at [455, 436] on div "Infection Control" at bounding box center [576, 429] width 357 height 13
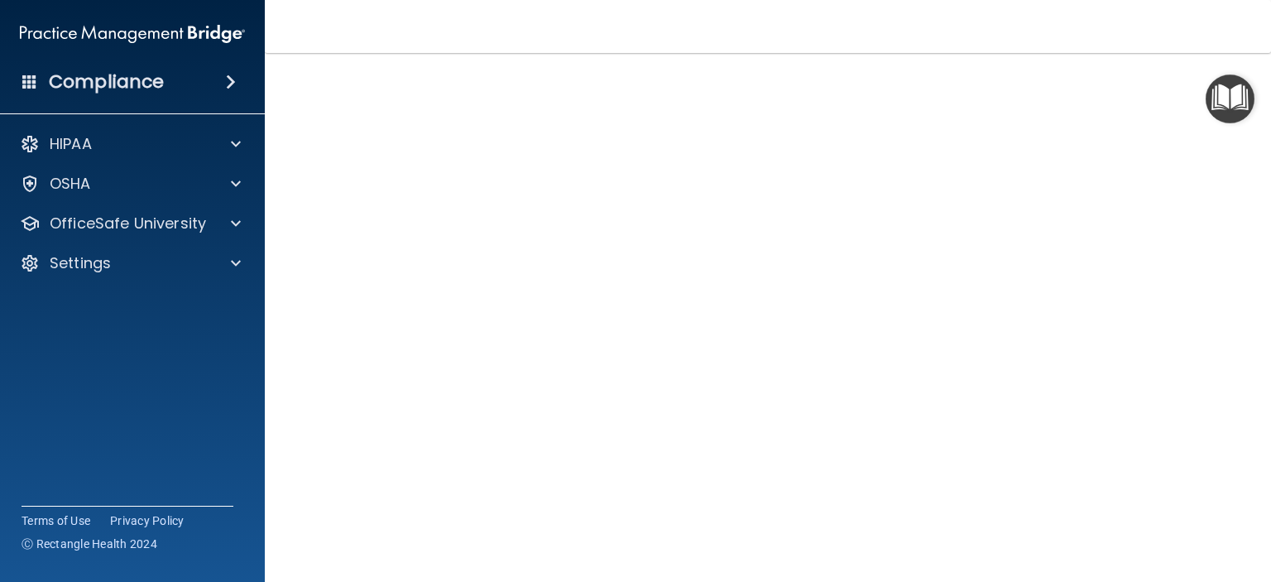
scroll to position [43, 0]
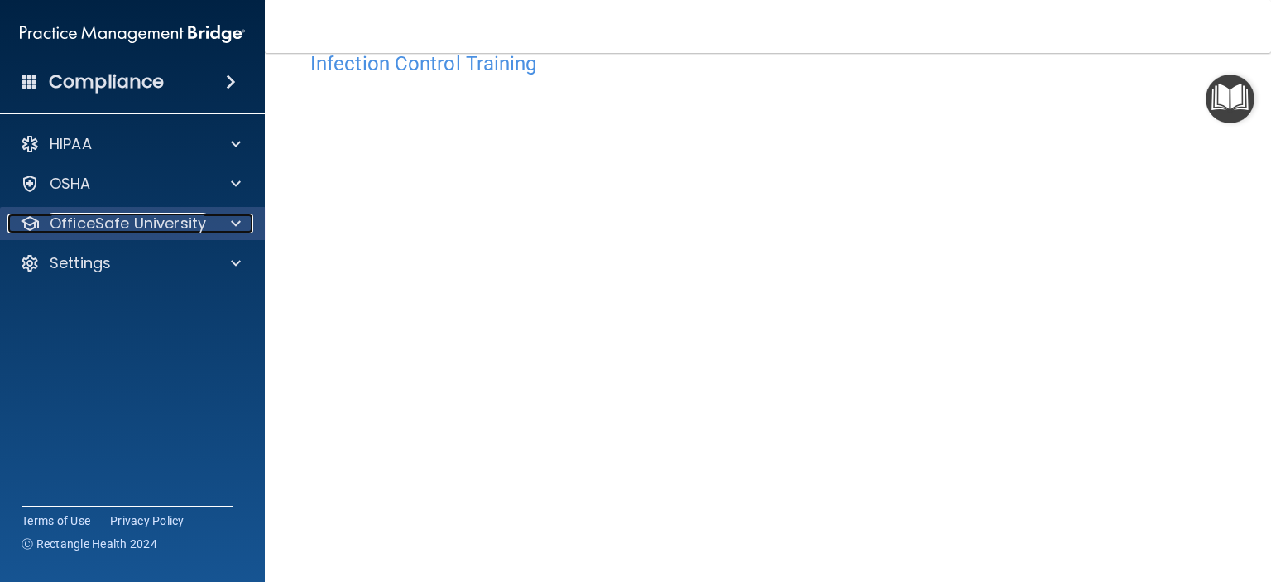
click at [137, 220] on p "OfficeSafe University" at bounding box center [128, 224] width 156 height 20
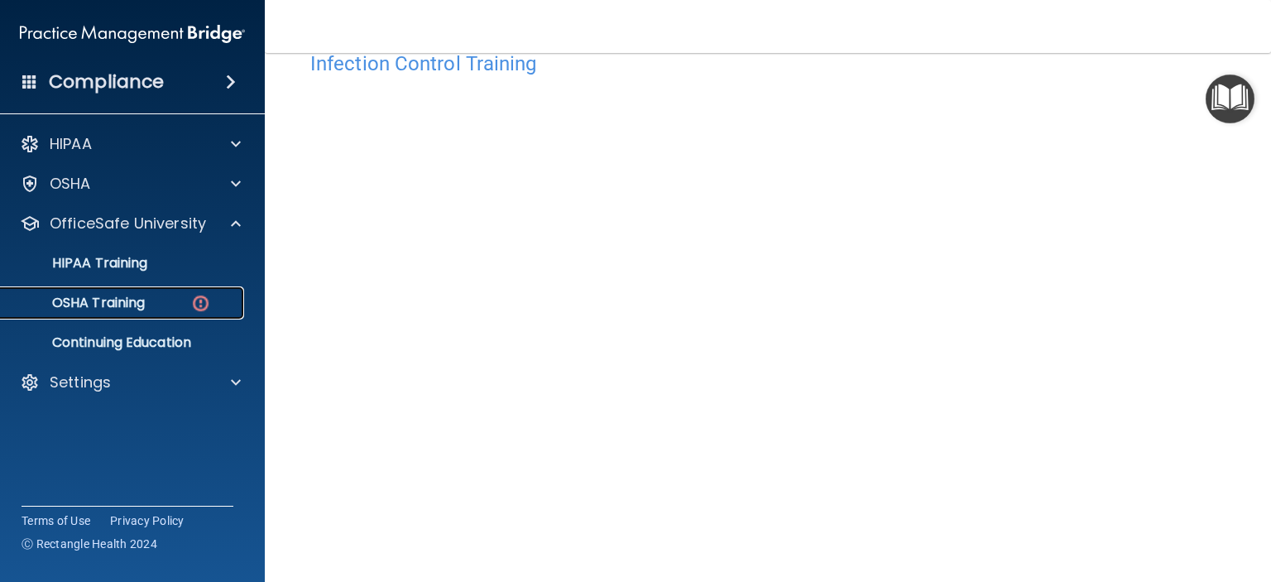
click at [134, 304] on p "OSHA Training" at bounding box center [78, 303] width 134 height 17
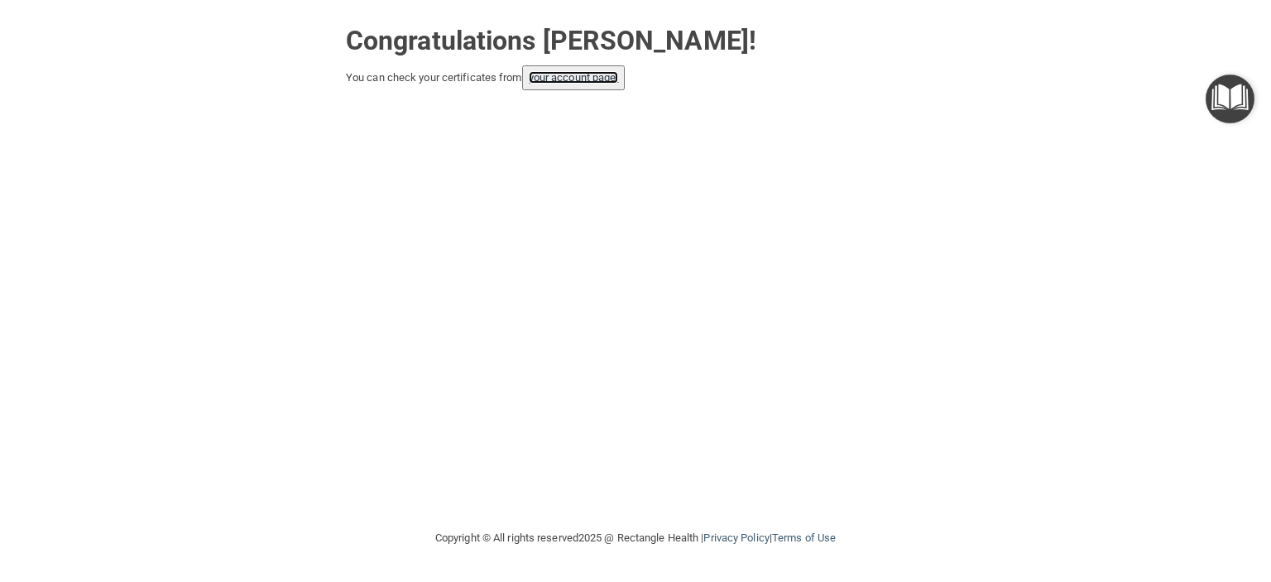
click at [533, 77] on link "your account page!" at bounding box center [574, 77] width 90 height 12
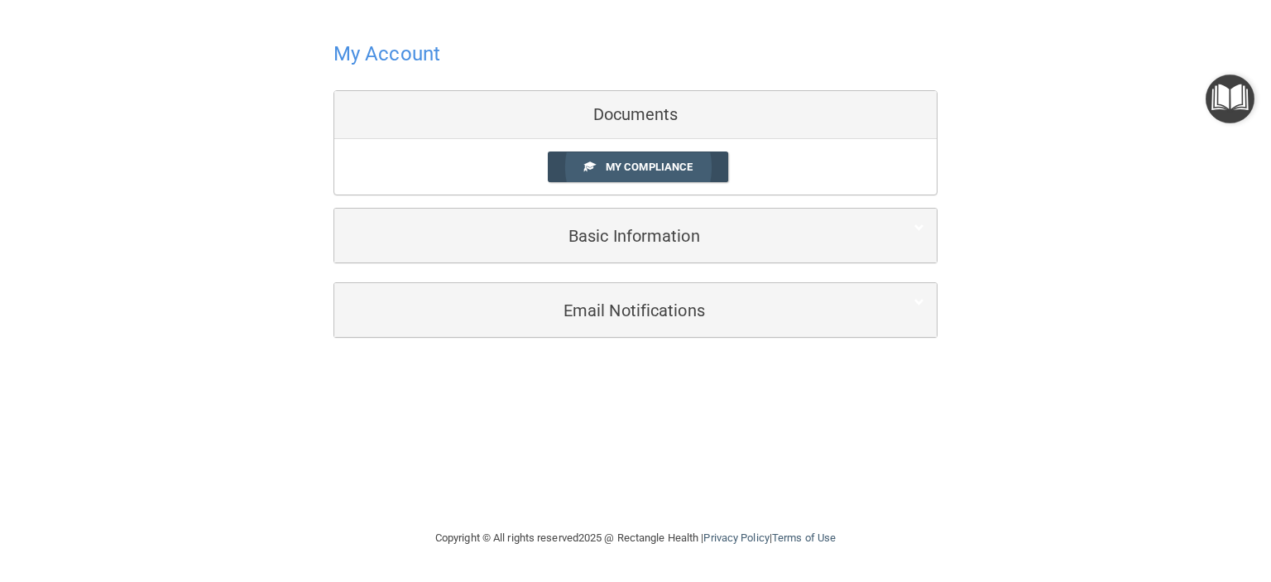
click at [680, 168] on span "My Compliance" at bounding box center [649, 167] width 87 height 12
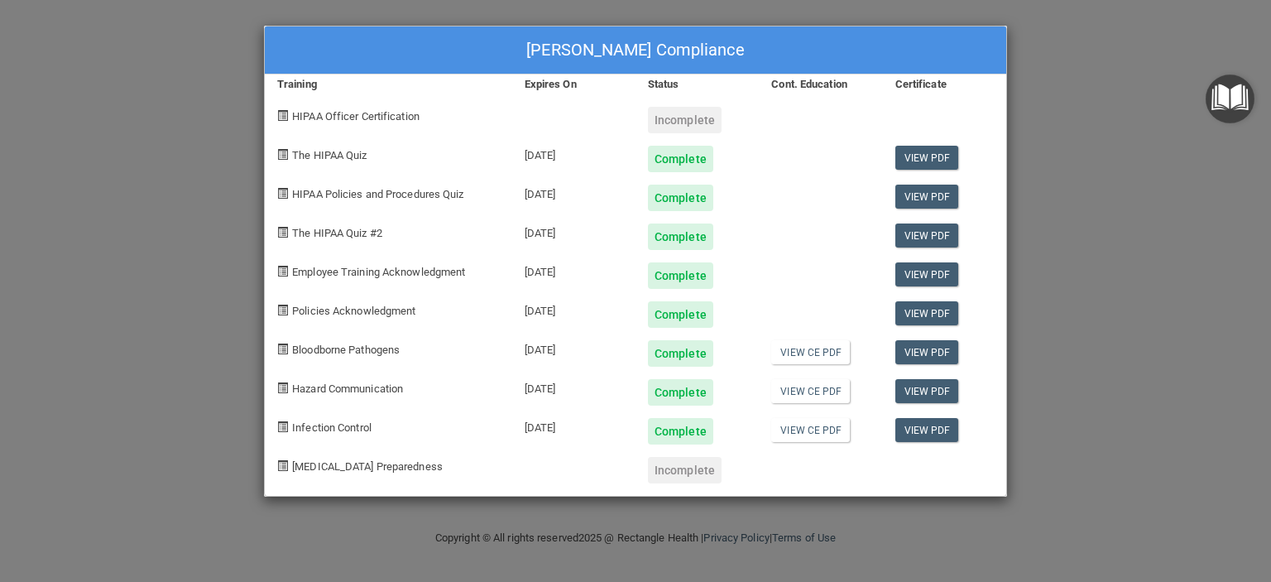
click at [1127, 243] on div "[PERSON_NAME] Compliance Training Expires On Status Cont. Education Certificate…" at bounding box center [635, 291] width 1271 height 582
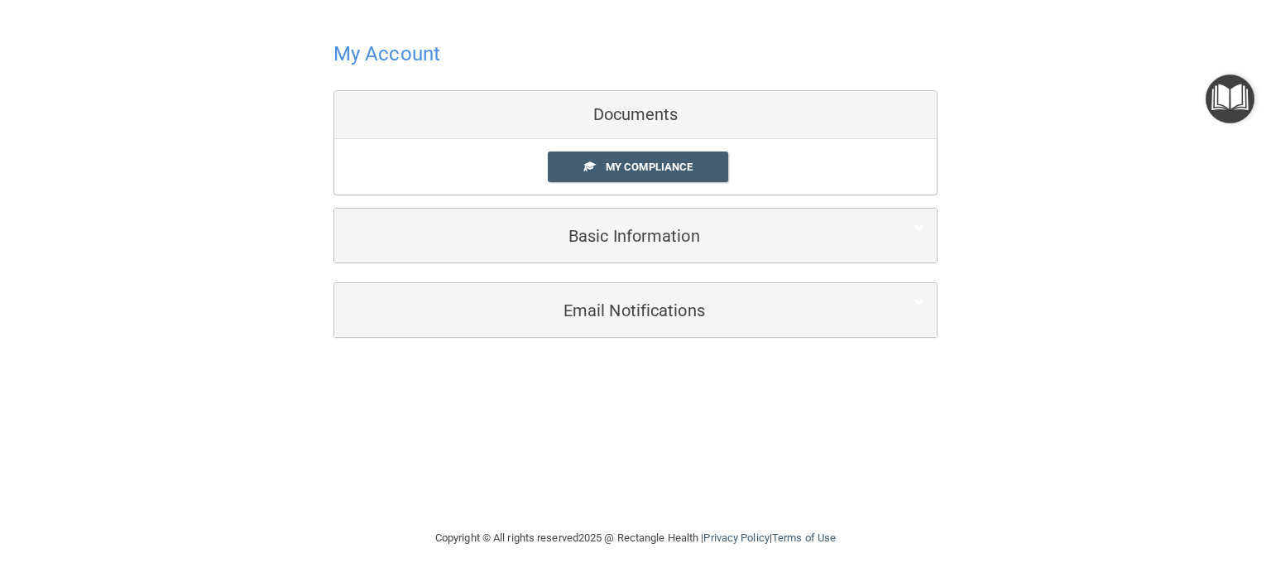
click at [381, 44] on h4 "My Account" at bounding box center [387, 54] width 107 height 22
click at [380, 56] on h4 "My Account" at bounding box center [387, 54] width 107 height 22
click at [788, 48] on div at bounding box center [636, 53] width 604 height 41
